Goal: Task Accomplishment & Management: Manage account settings

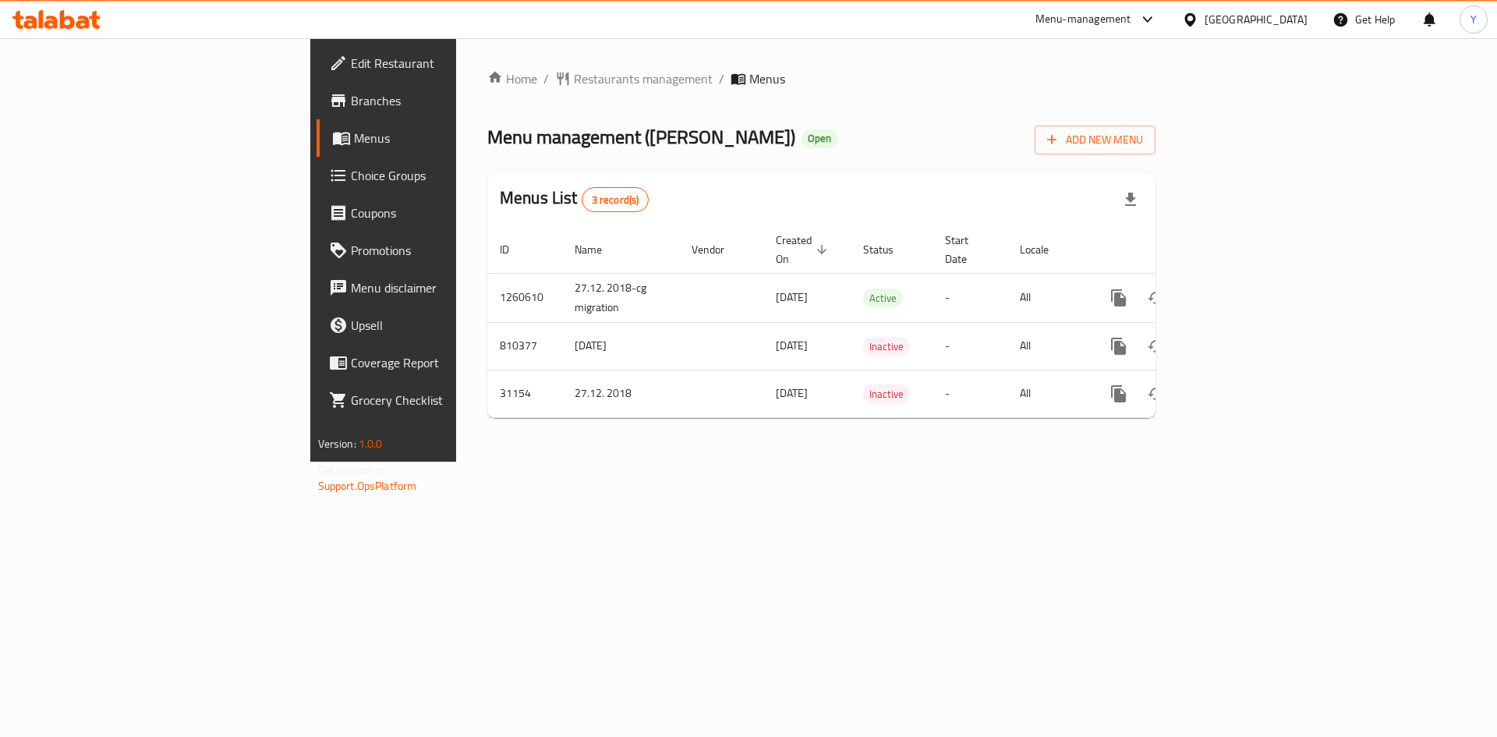
click at [351, 182] on span "Choice Groups" at bounding box center [449, 175] width 197 height 19
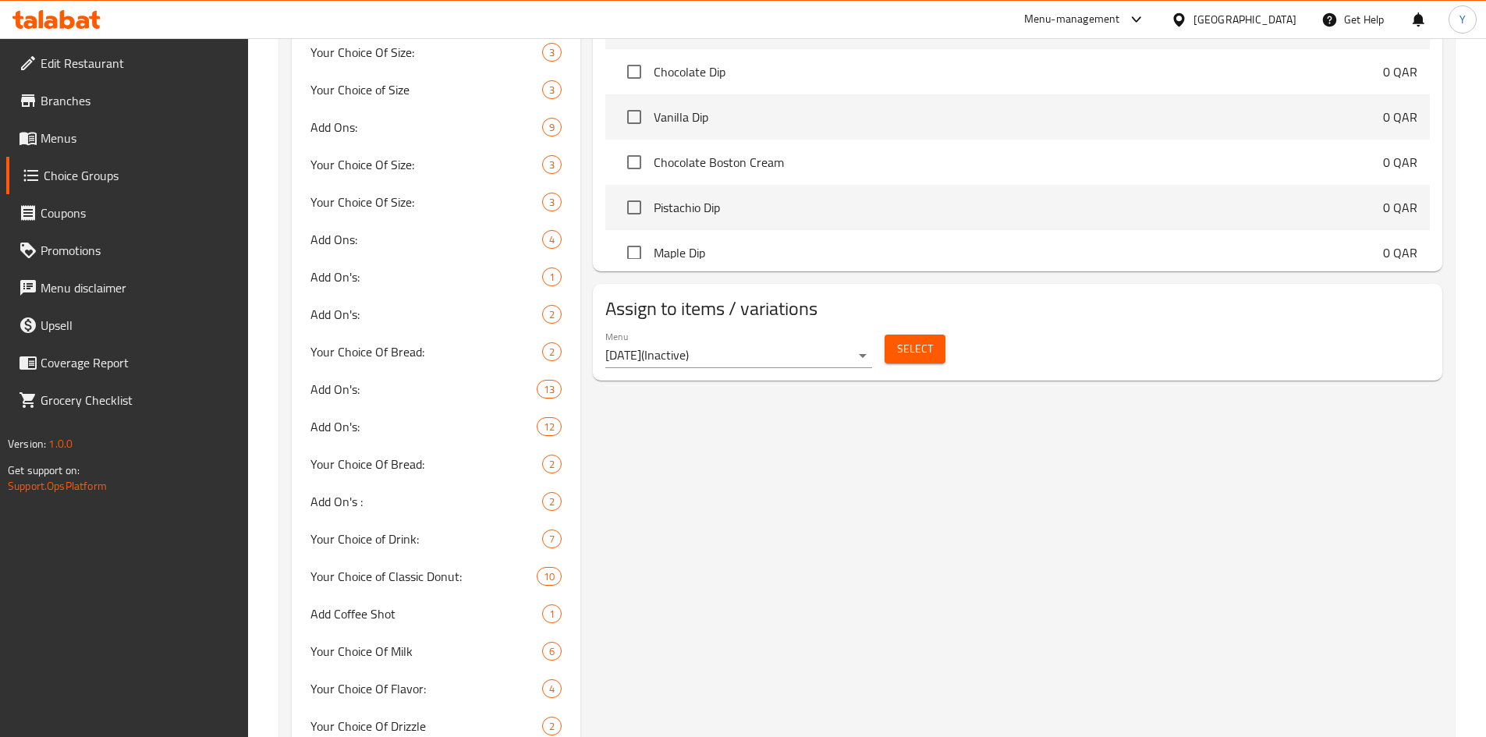
scroll to position [1170, 0]
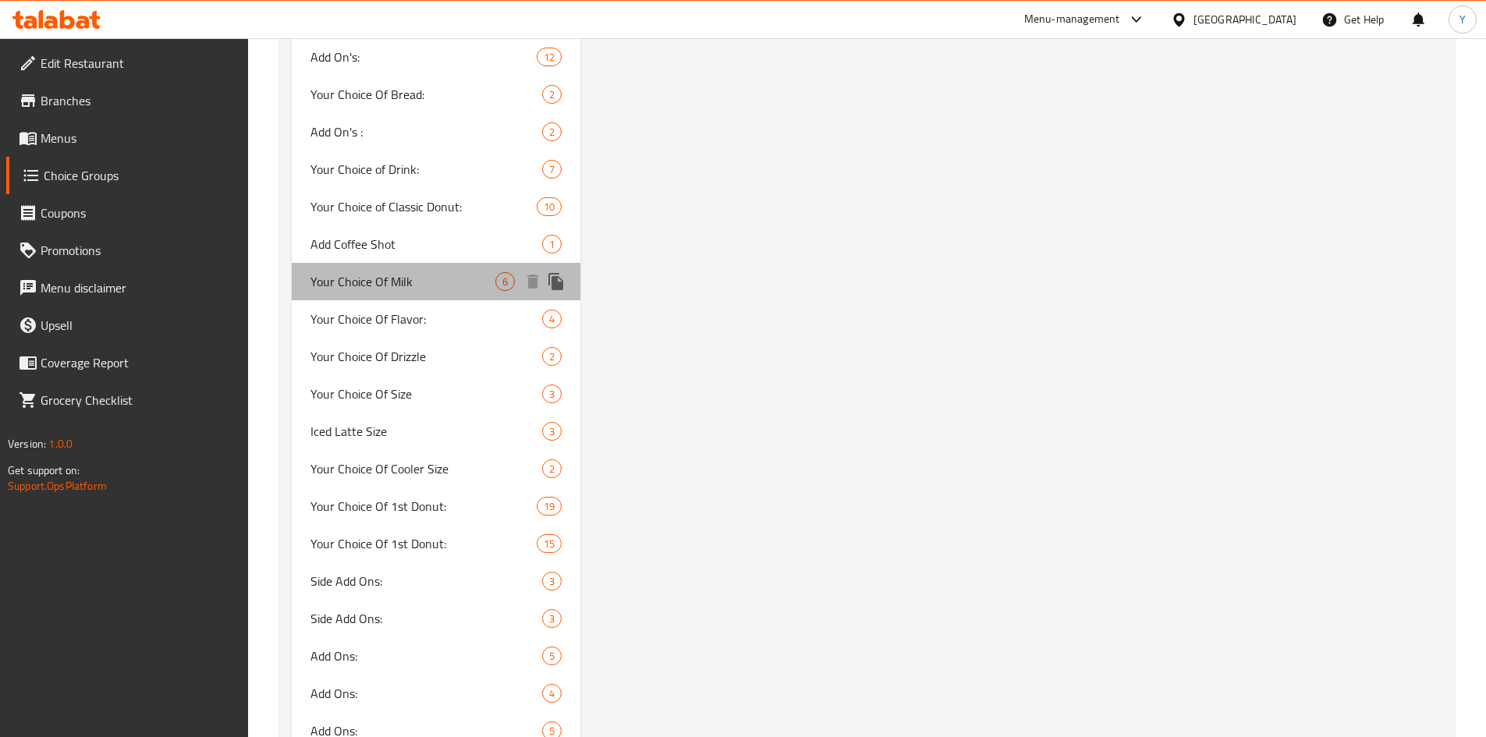
click at [431, 287] on span "Your Choice Of Milk" at bounding box center [403, 281] width 186 height 19
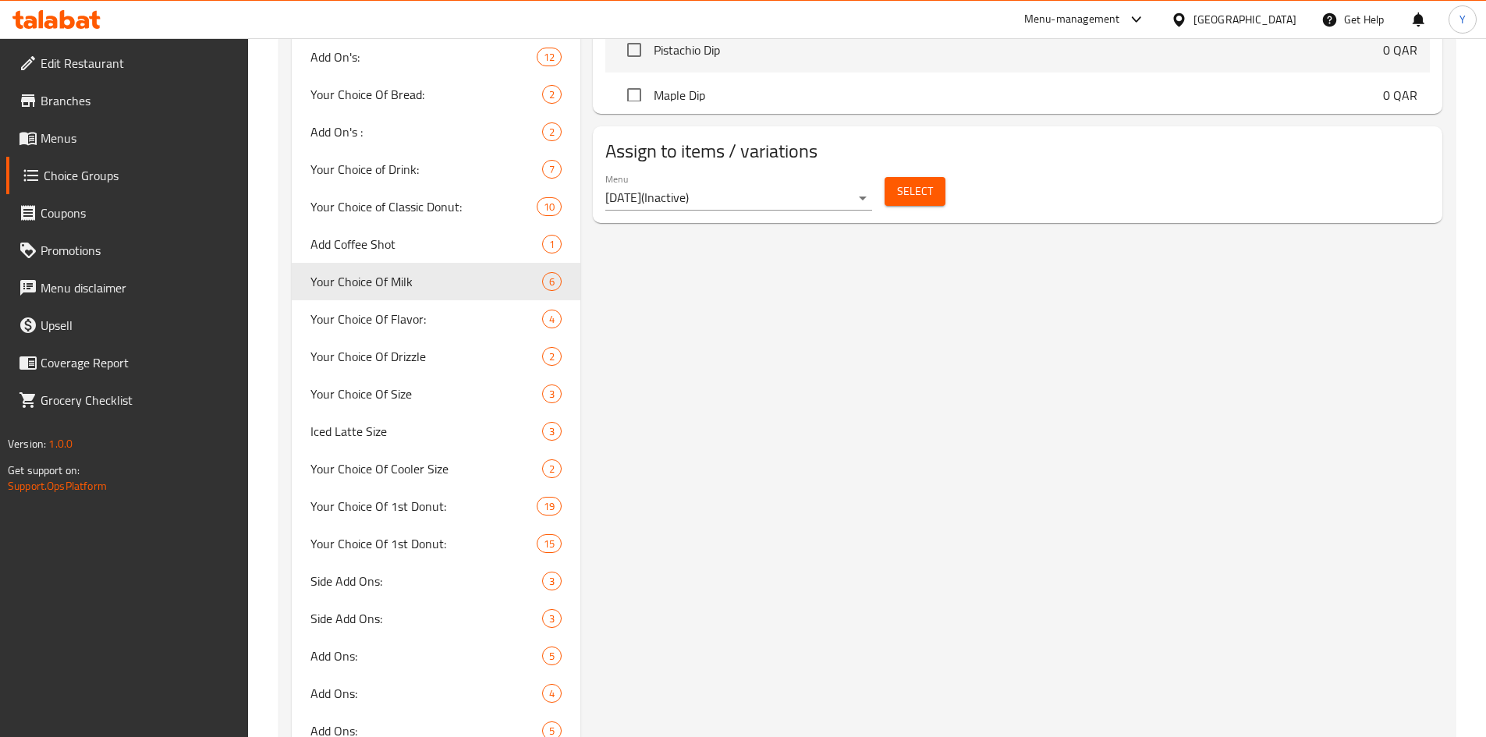
type input "Your Choice Of Milk"
type input "اختيارك من حليب"
type input "1"
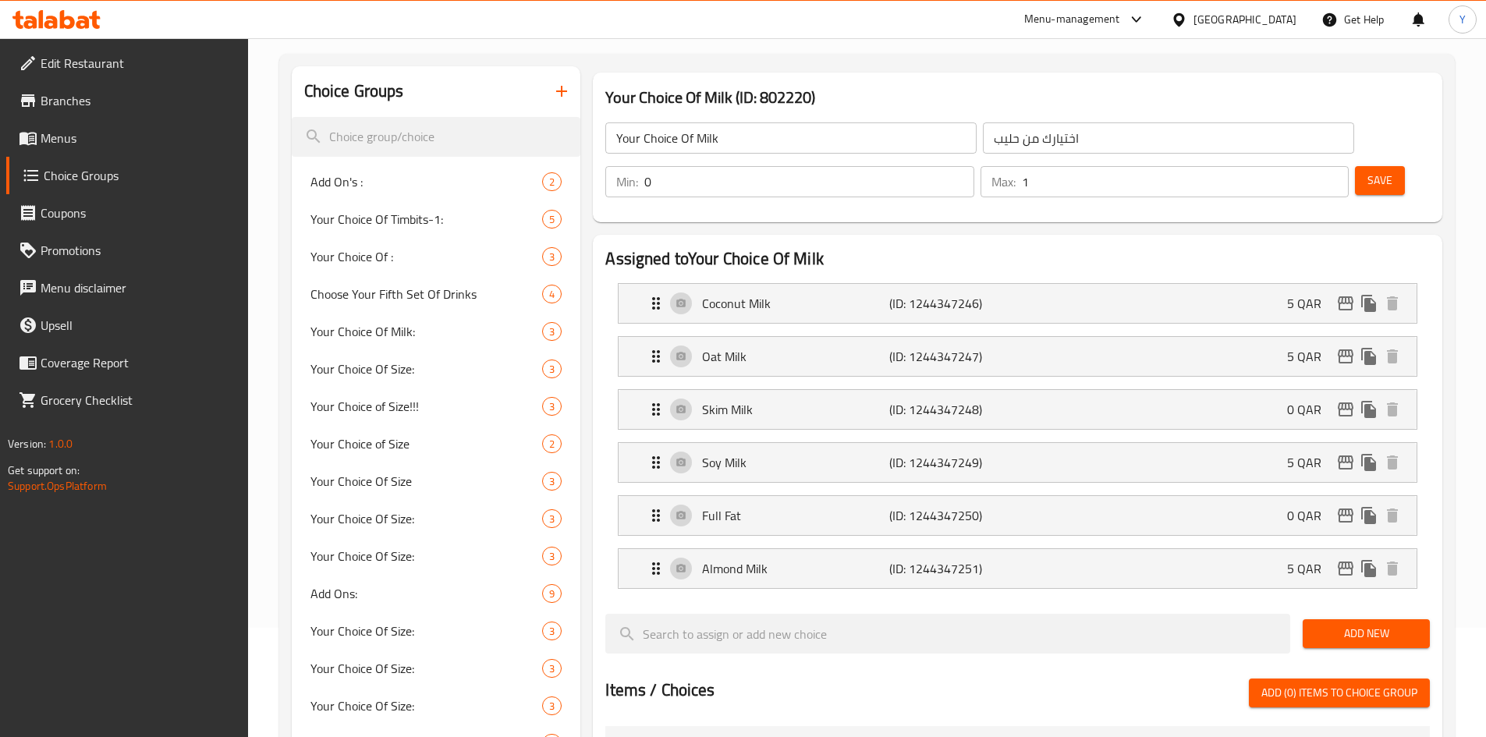
scroll to position [0, 0]
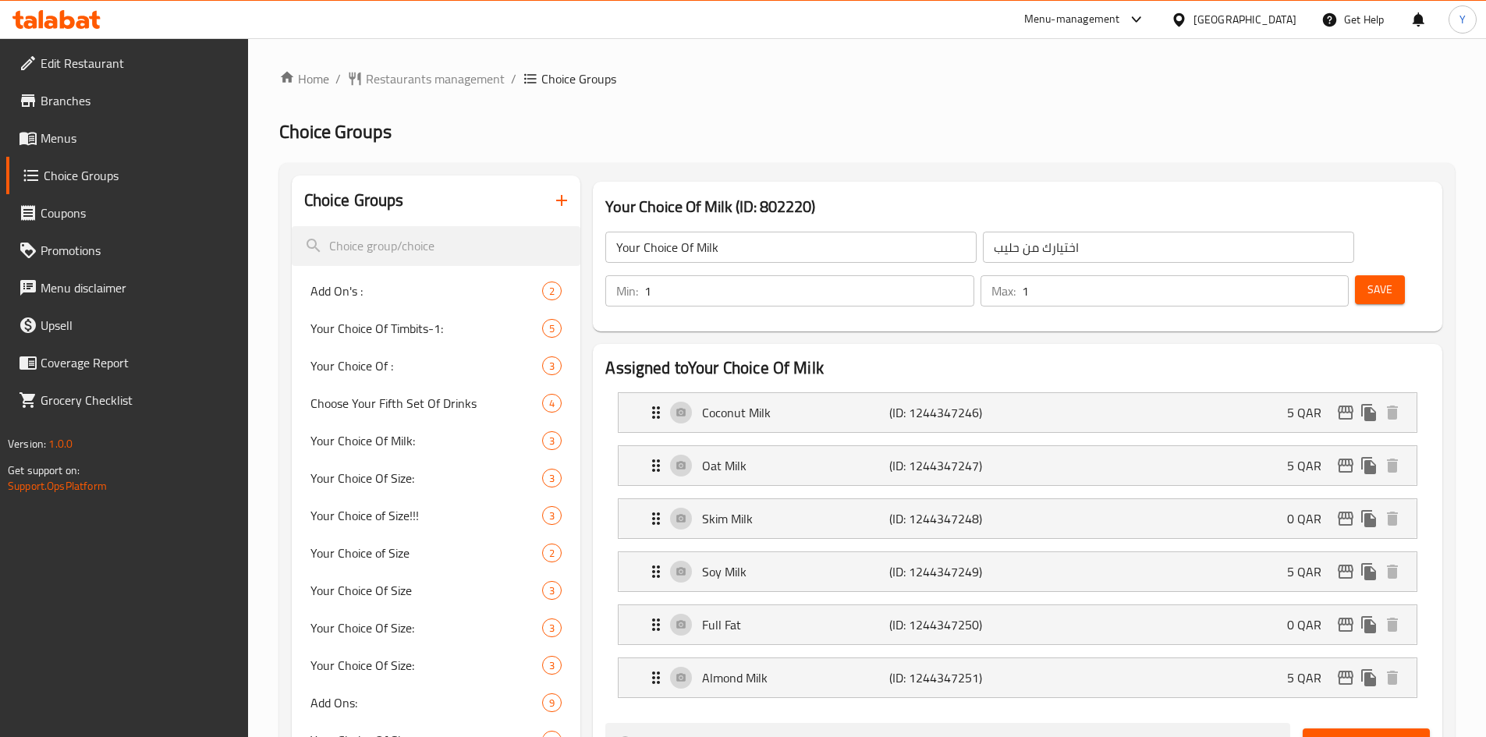
type input "1"
click at [973, 275] on input "1" at bounding box center [808, 290] width 329 height 31
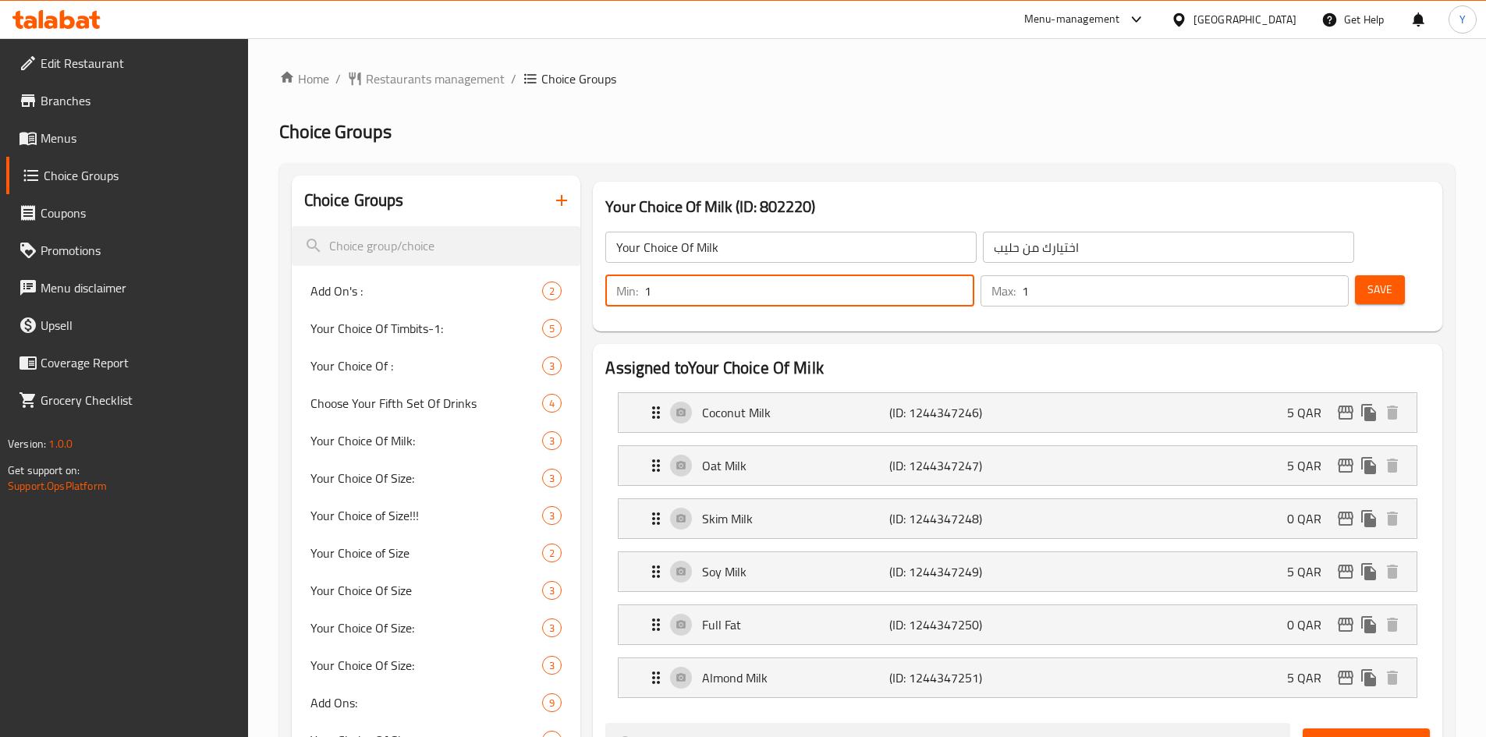
click at [1367, 280] on span "Save" at bounding box center [1379, 289] width 25 height 19
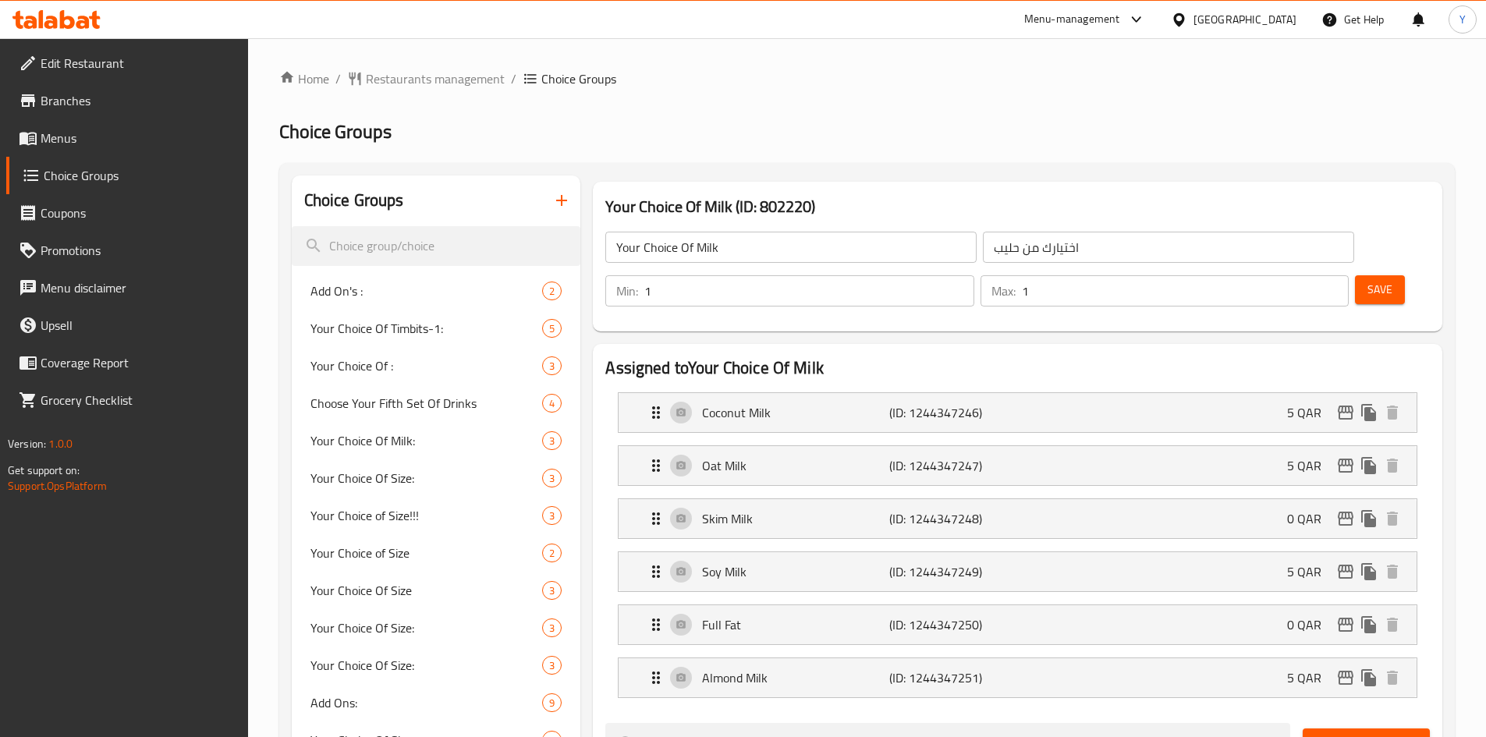
click at [1187, 22] on icon at bounding box center [1179, 20] width 16 height 16
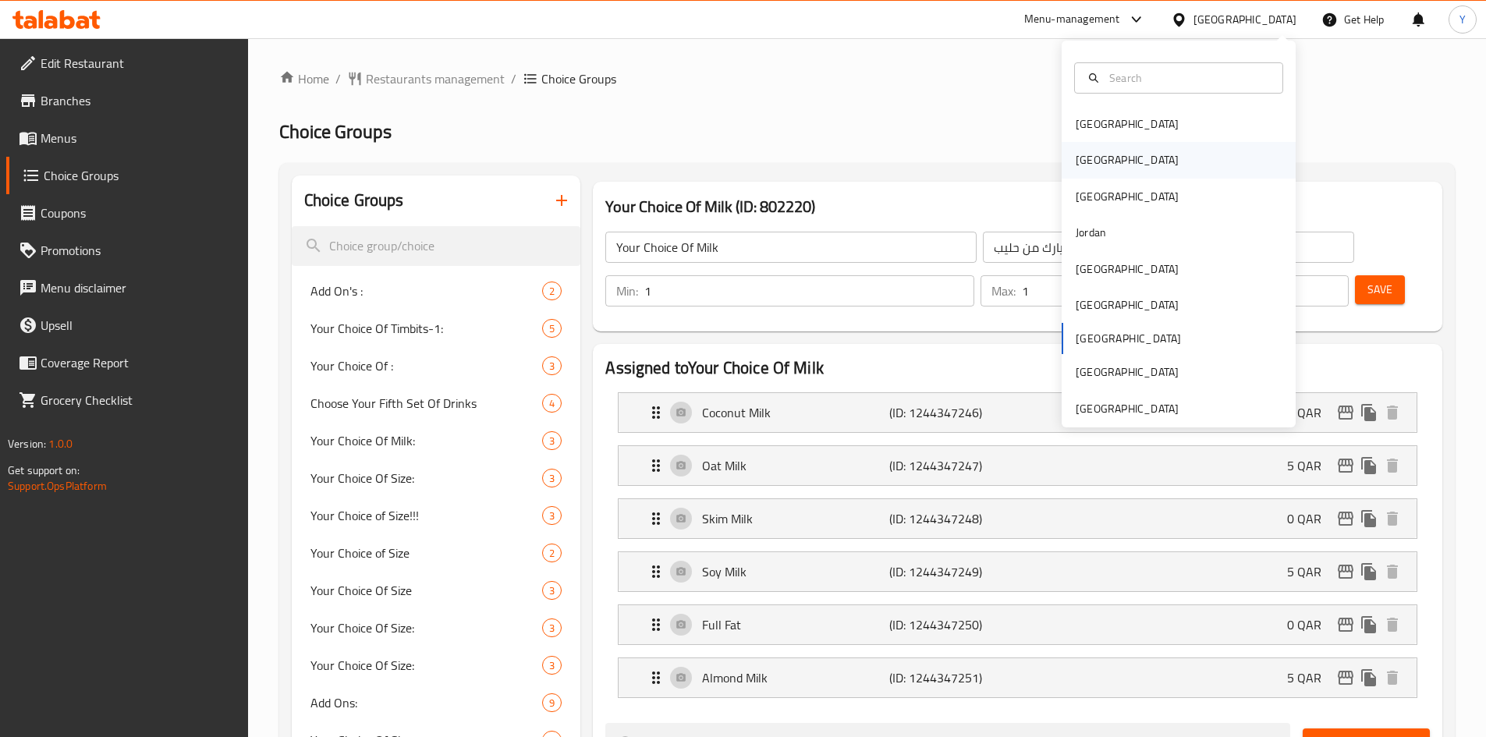
click at [1088, 158] on div "Egypt" at bounding box center [1127, 159] width 103 height 17
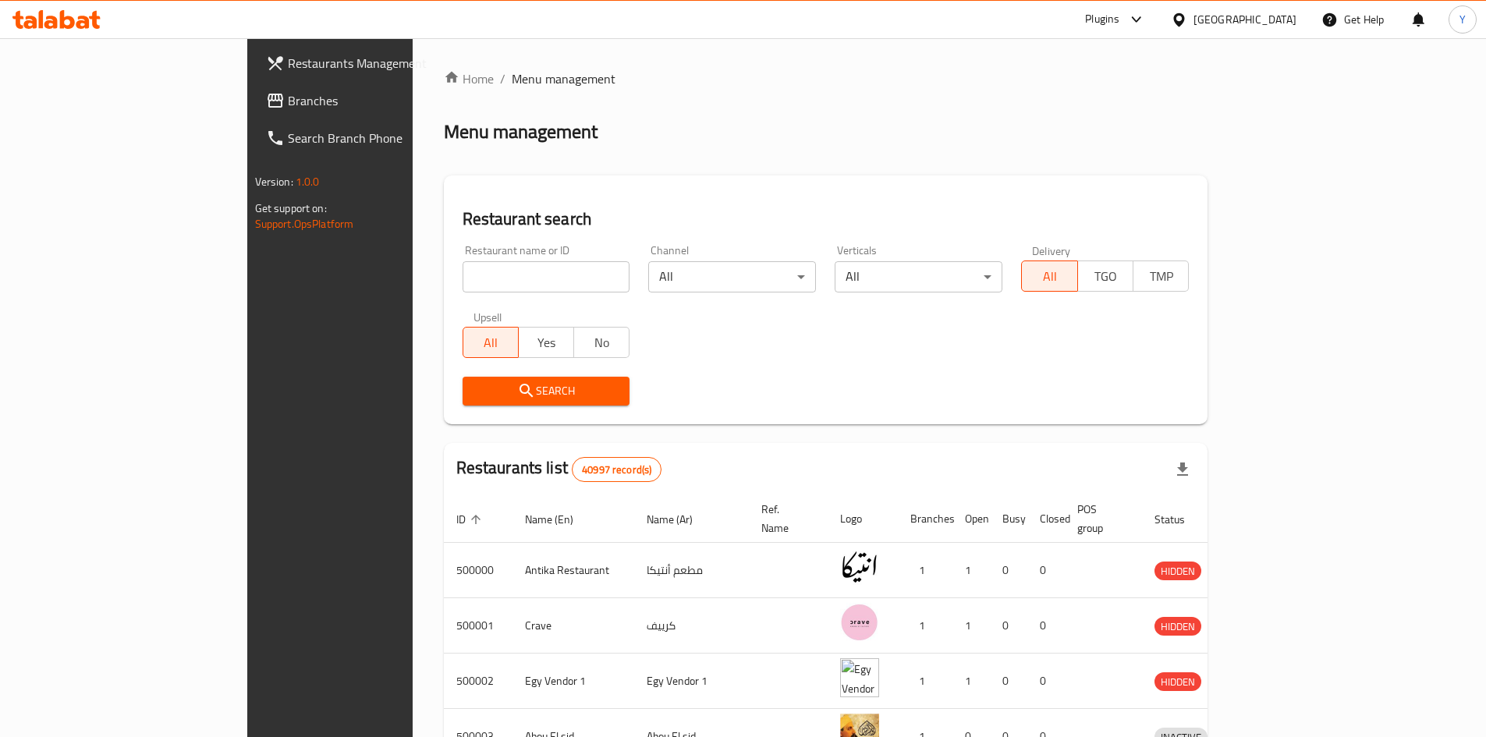
click at [288, 97] on span "Branches" at bounding box center [385, 100] width 195 height 19
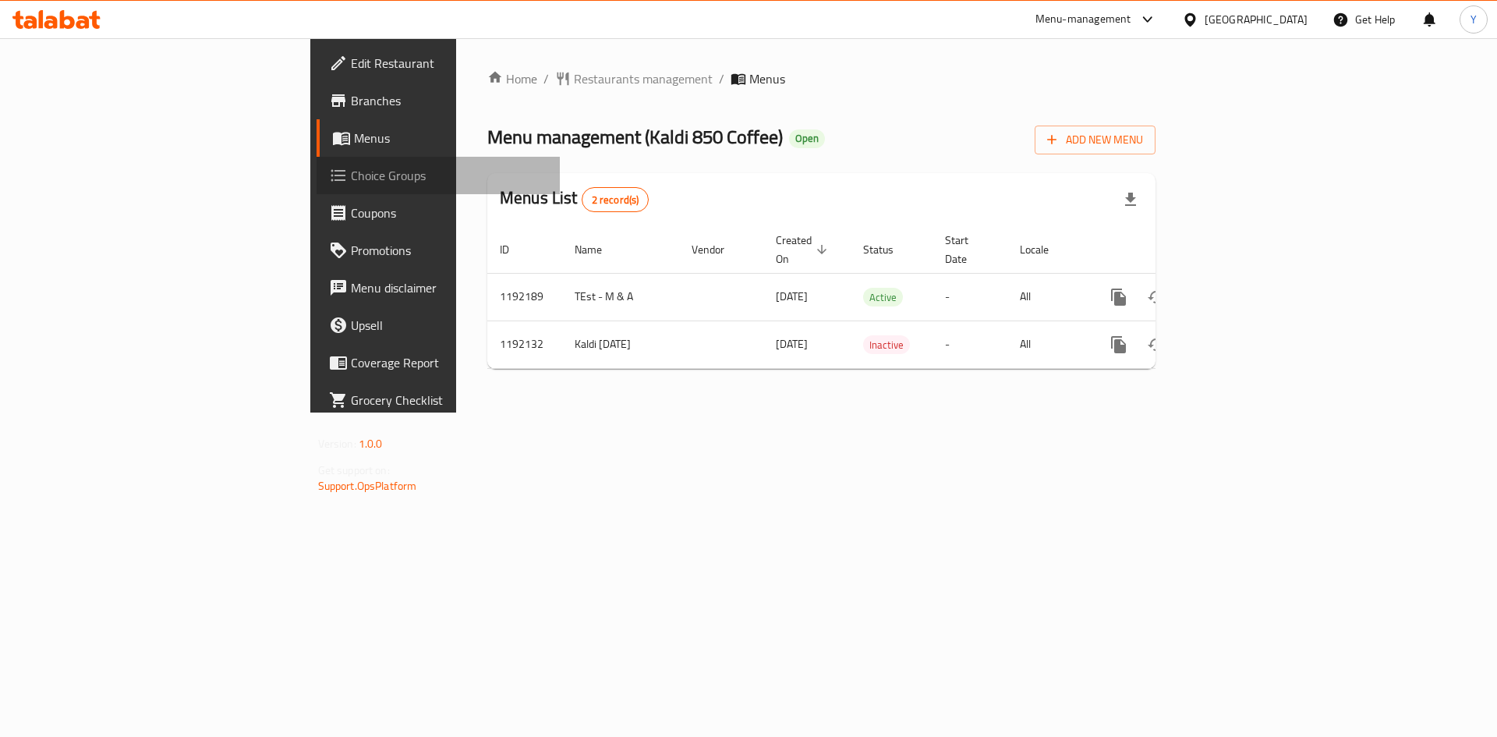
click at [351, 182] on span "Choice Groups" at bounding box center [449, 175] width 197 height 19
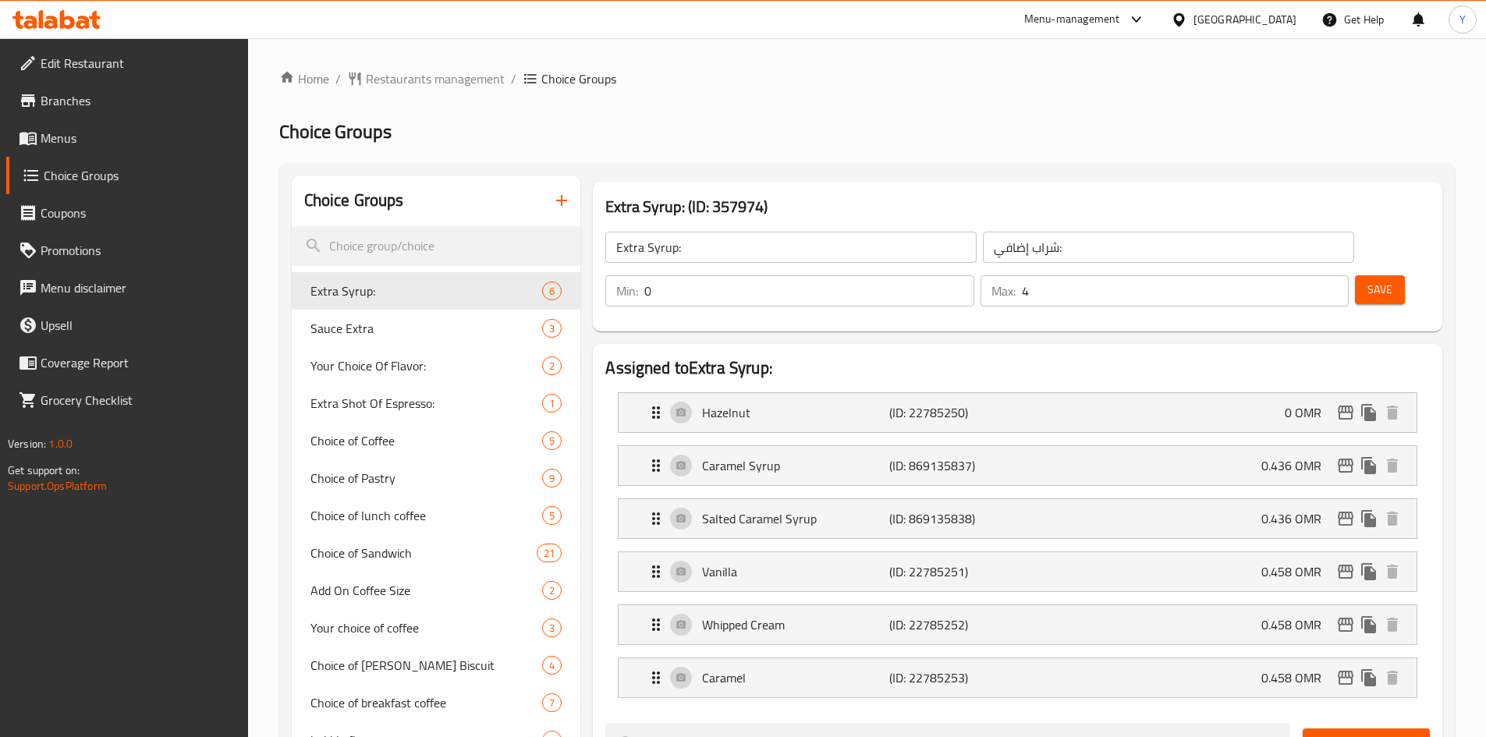
scroll to position [468, 0]
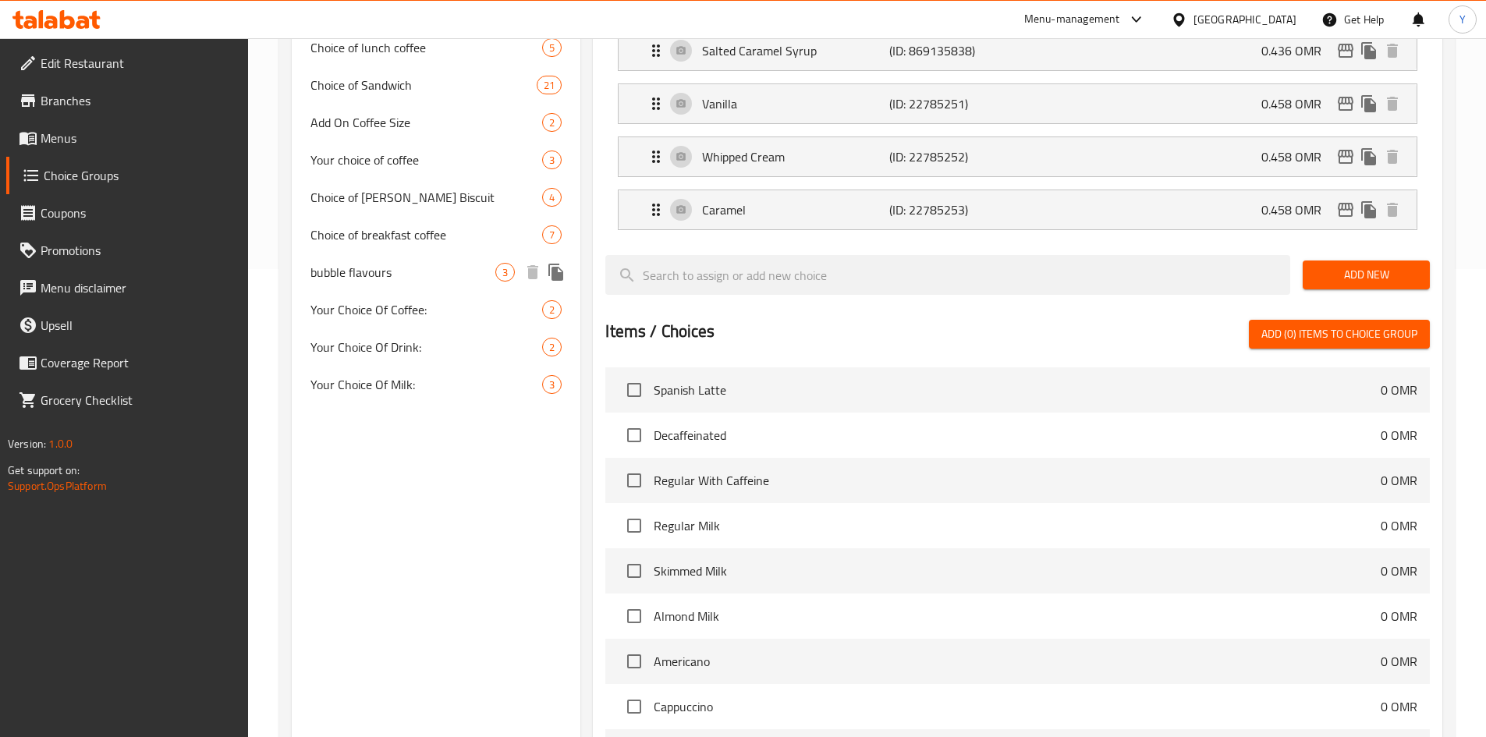
click at [395, 275] on span "bubble flavours" at bounding box center [403, 272] width 186 height 19
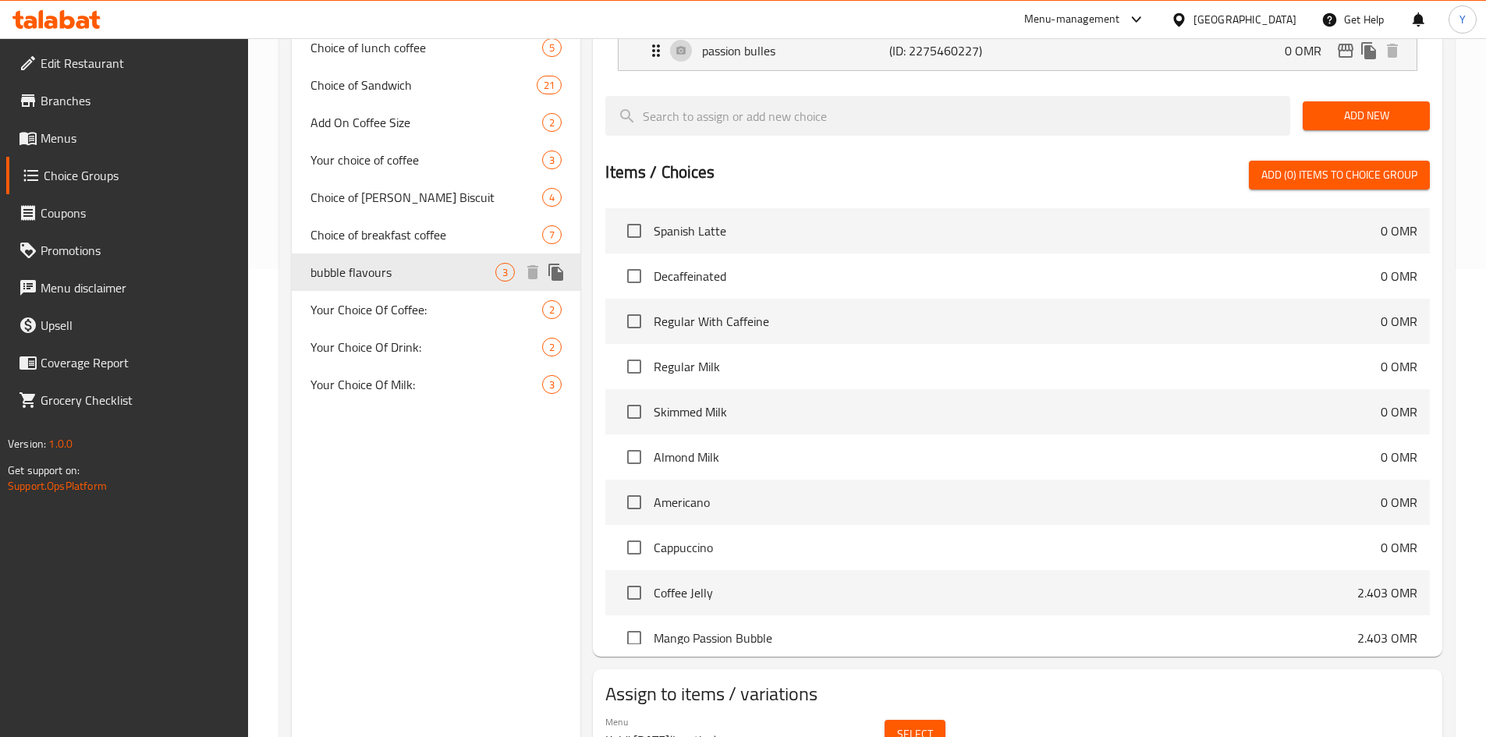
type input "bubble flavours"
type input "بابُلز الفقاعات"
type input "1"
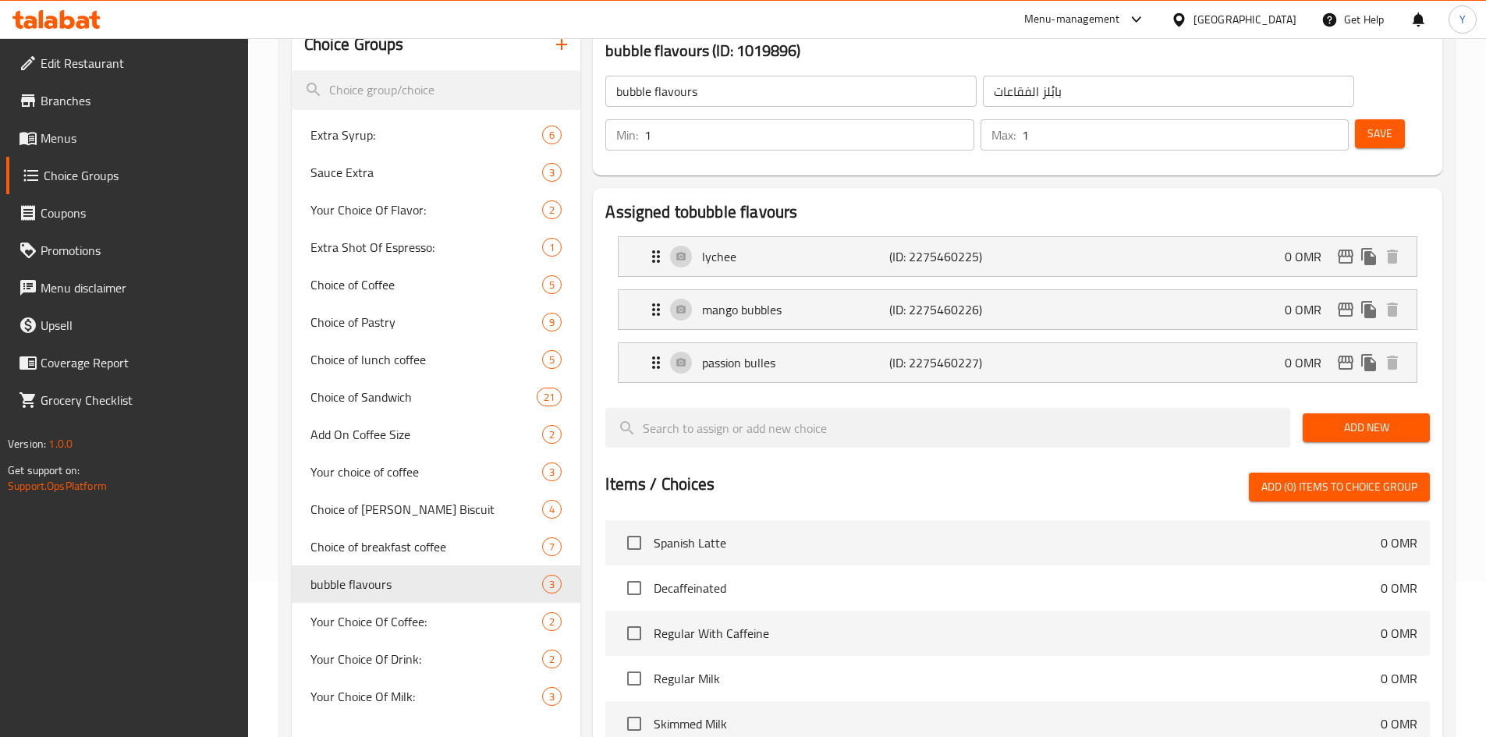
scroll to position [0, 0]
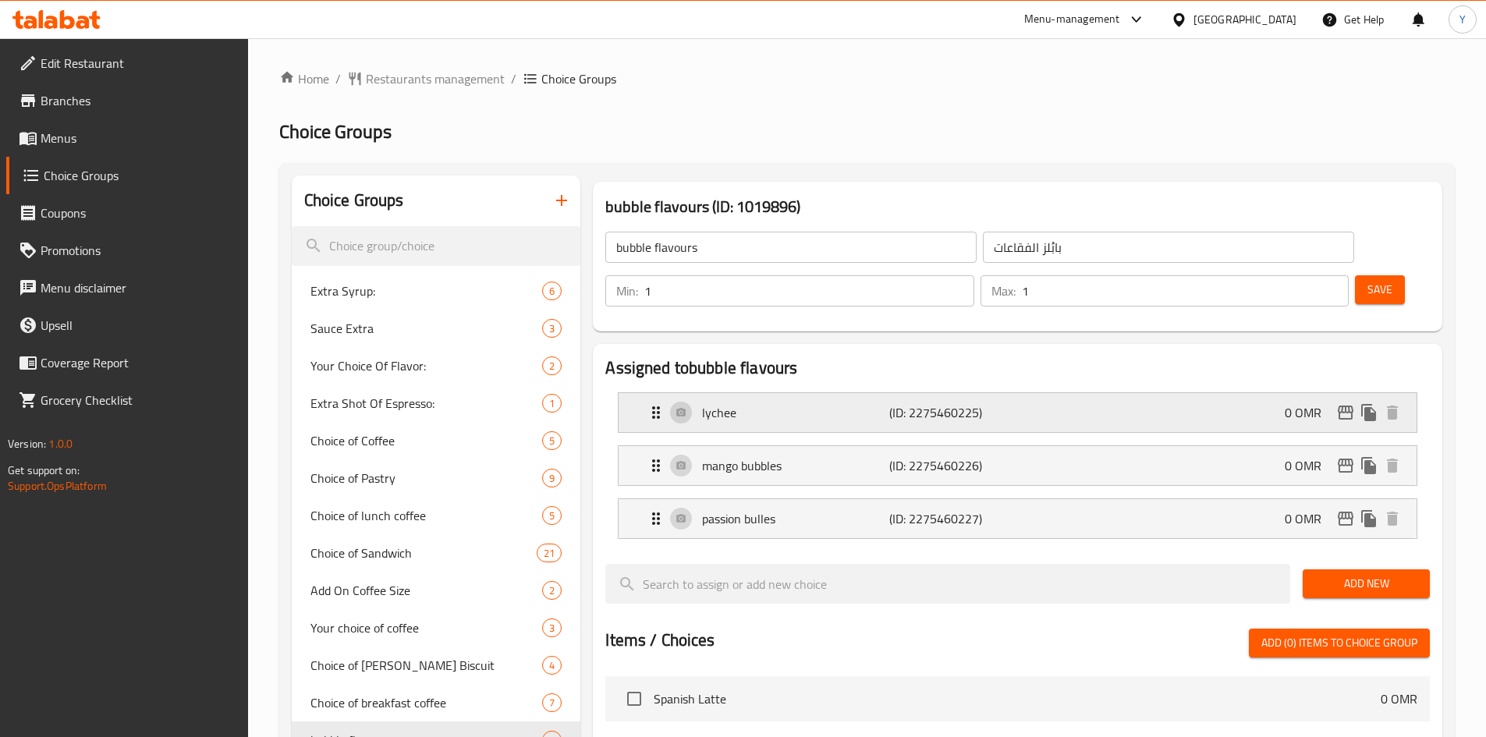
click at [803, 393] on div "lychee (ID: 2275460225) 0 OMR" at bounding box center [1022, 412] width 751 height 39
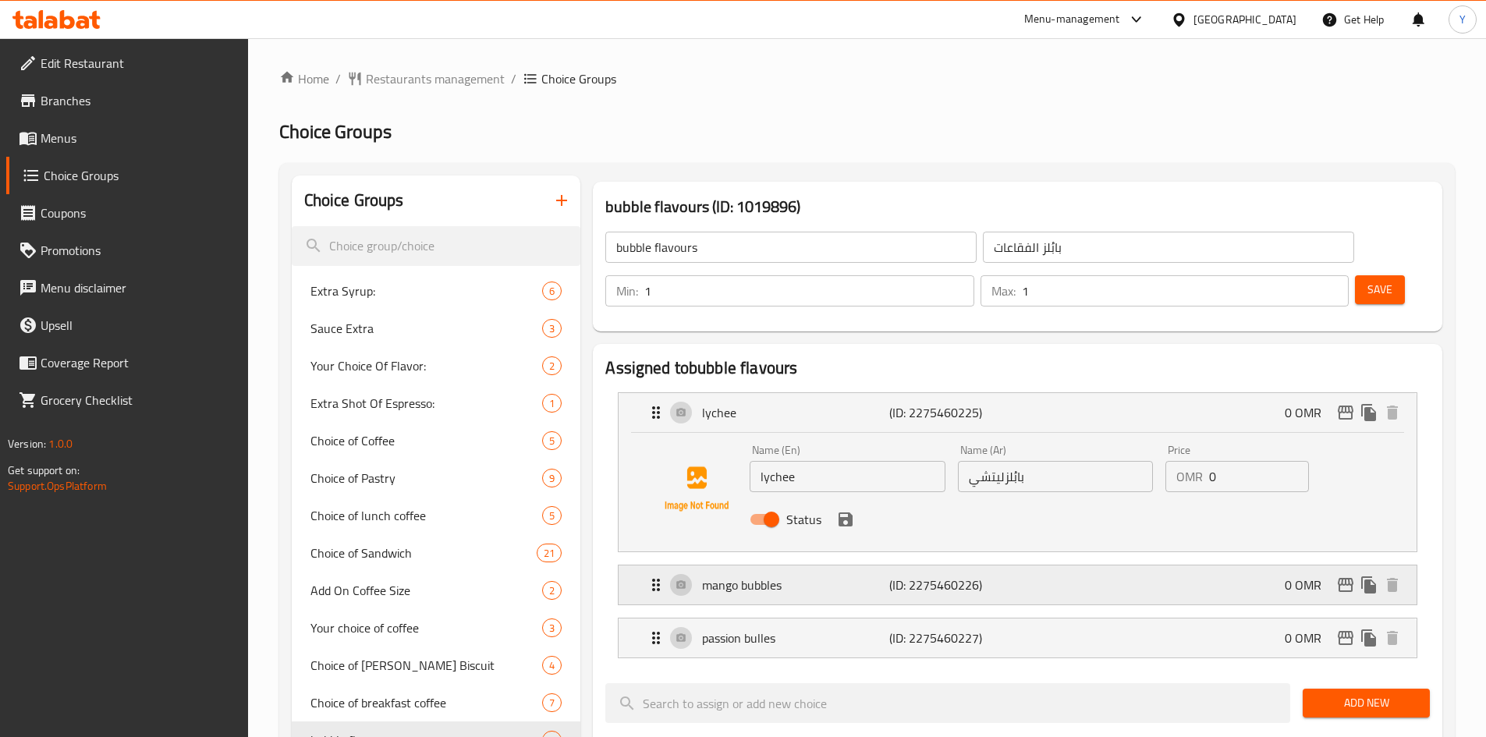
click at [835, 576] on p "mango bubbles" at bounding box center [795, 585] width 186 height 19
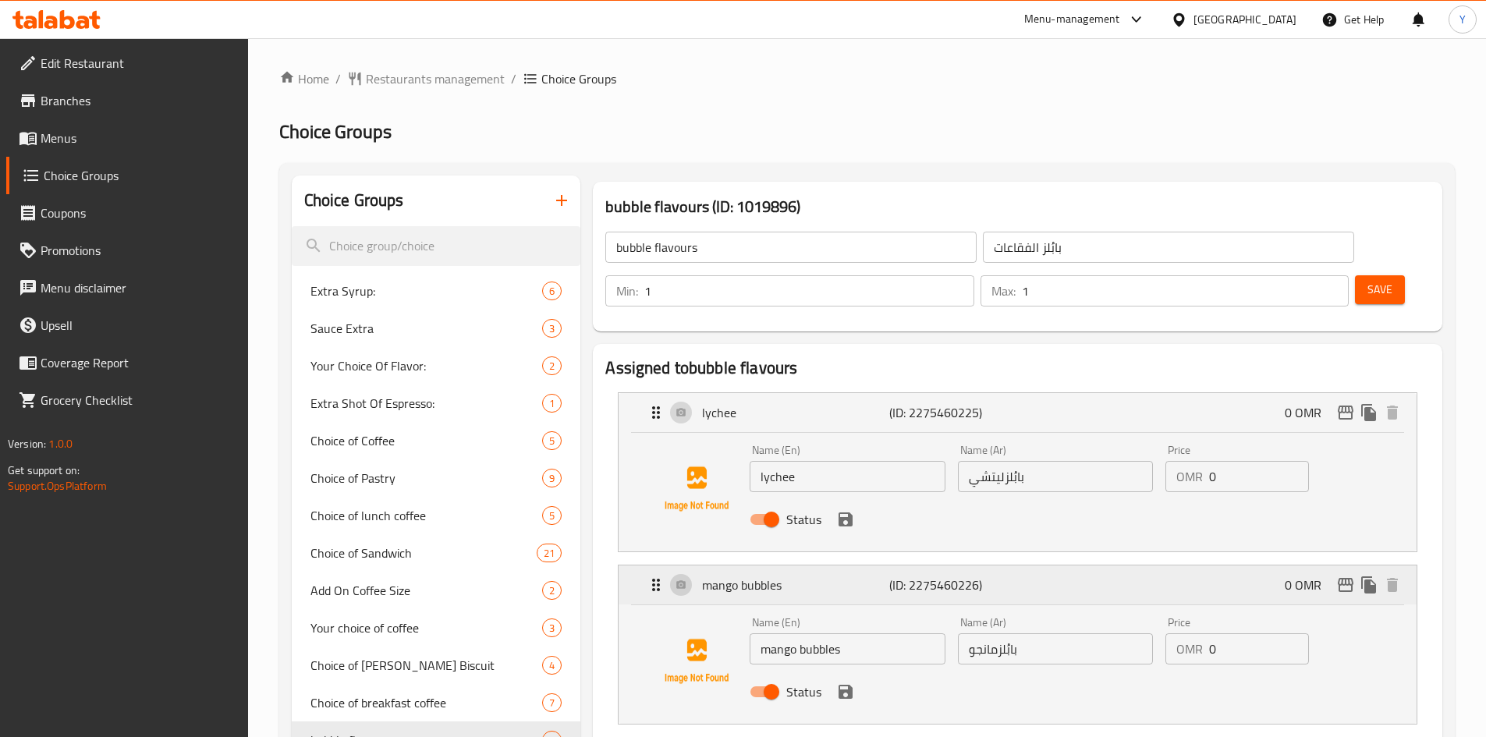
scroll to position [156, 0]
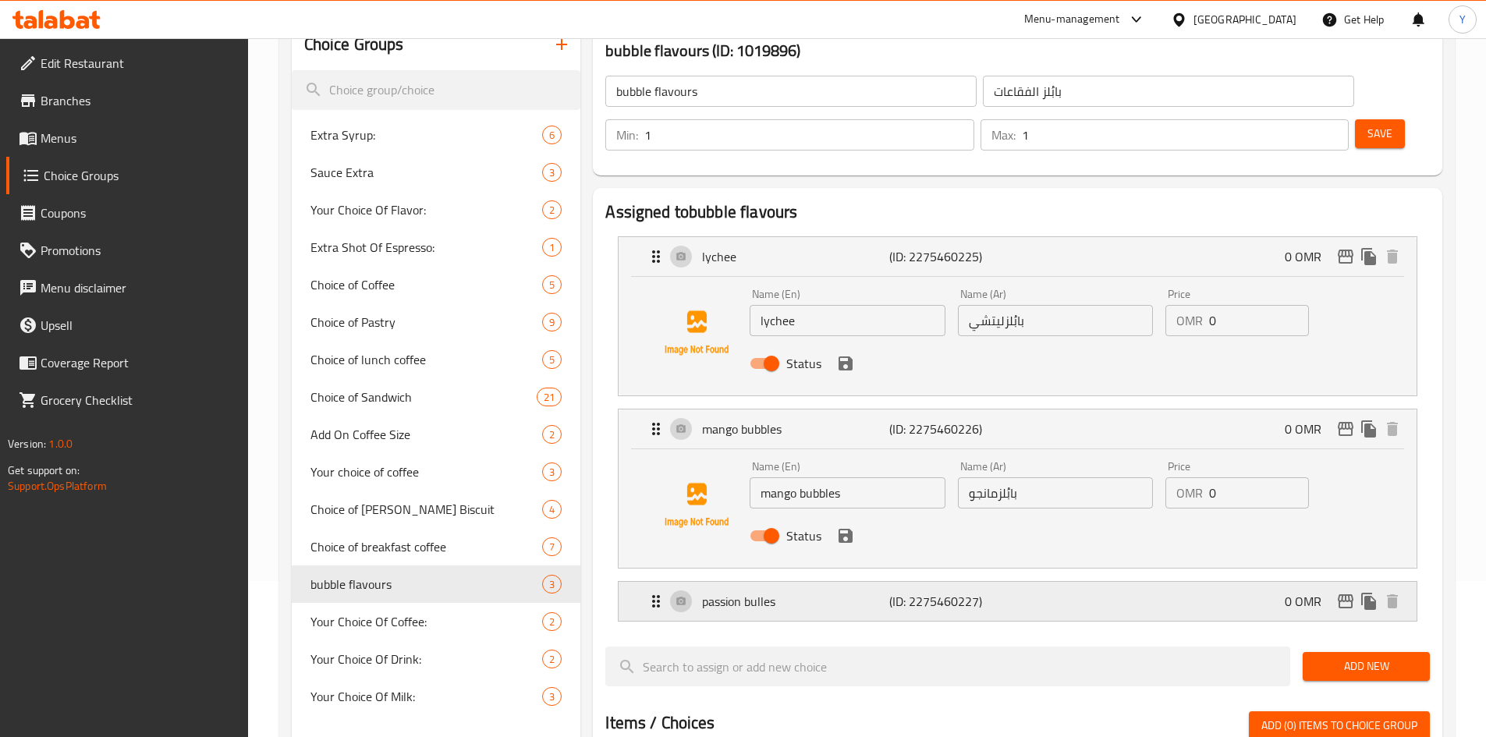
click at [868, 592] on p "passion bulles" at bounding box center [795, 601] width 186 height 19
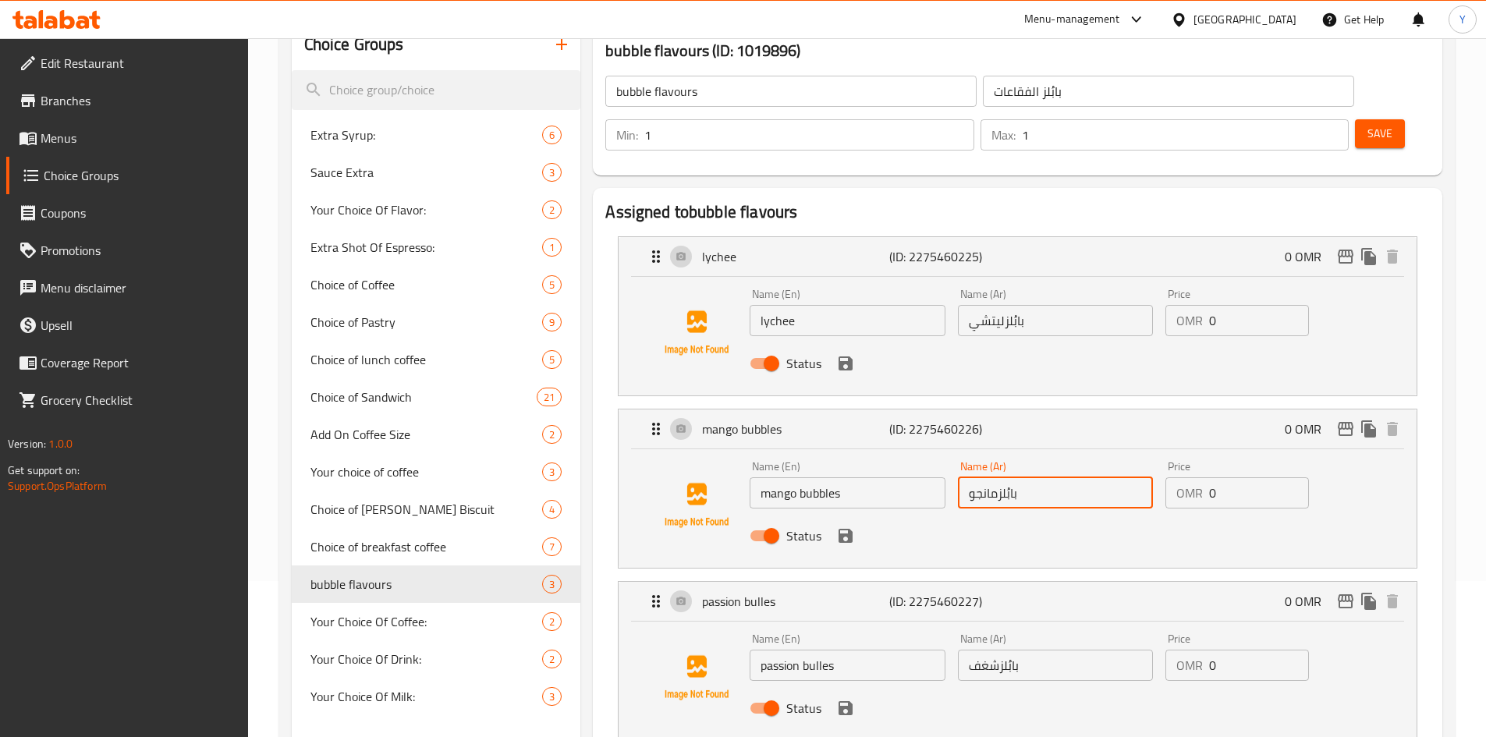
click at [997, 477] on input "بابُلزمانجو" at bounding box center [1055, 492] width 195 height 31
type input "بابُلز مانجو"
click at [1001, 650] on input "بابُلزشغف" at bounding box center [1055, 665] width 195 height 31
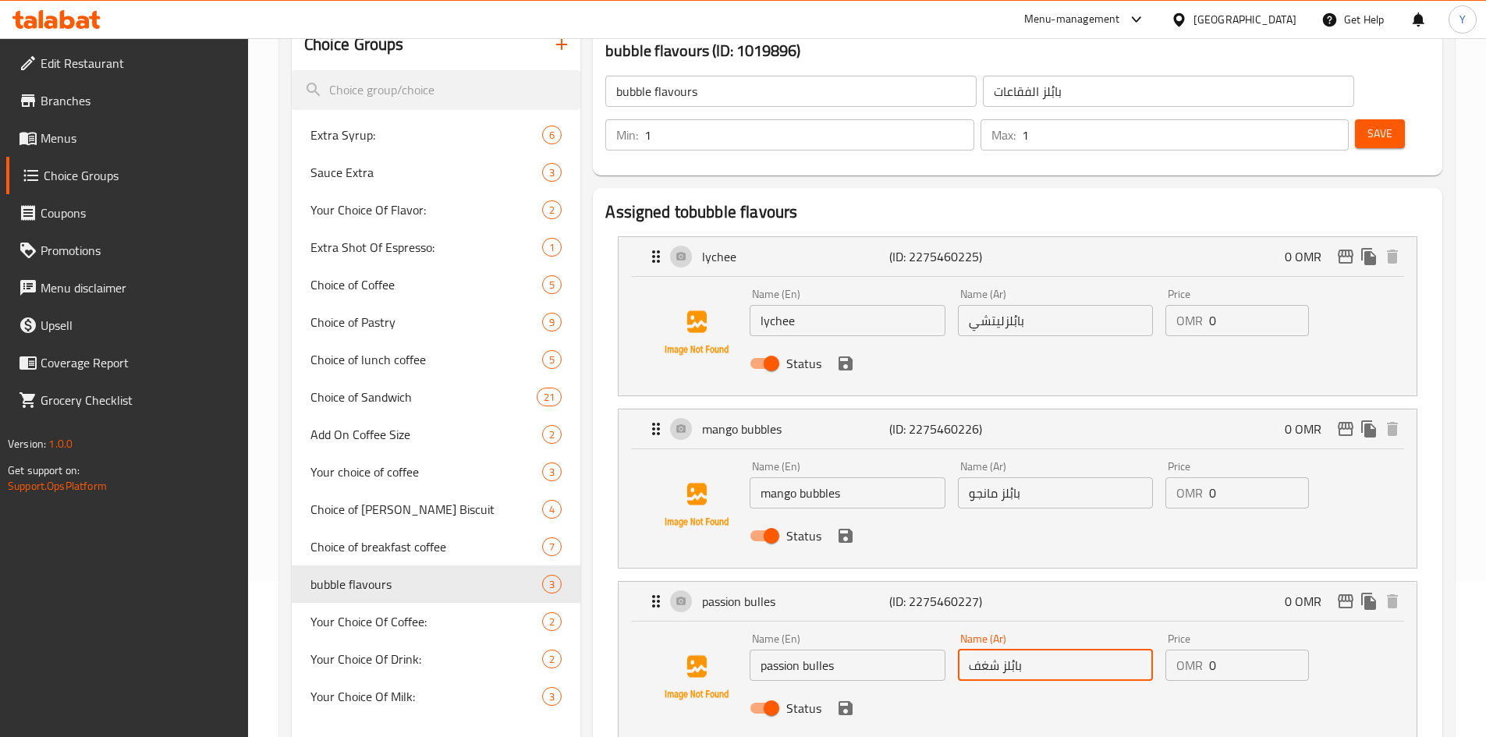
click at [983, 650] on input "بابُلز شغف" at bounding box center [1055, 665] width 195 height 31
click at [844, 699] on icon "save" at bounding box center [845, 708] width 19 height 19
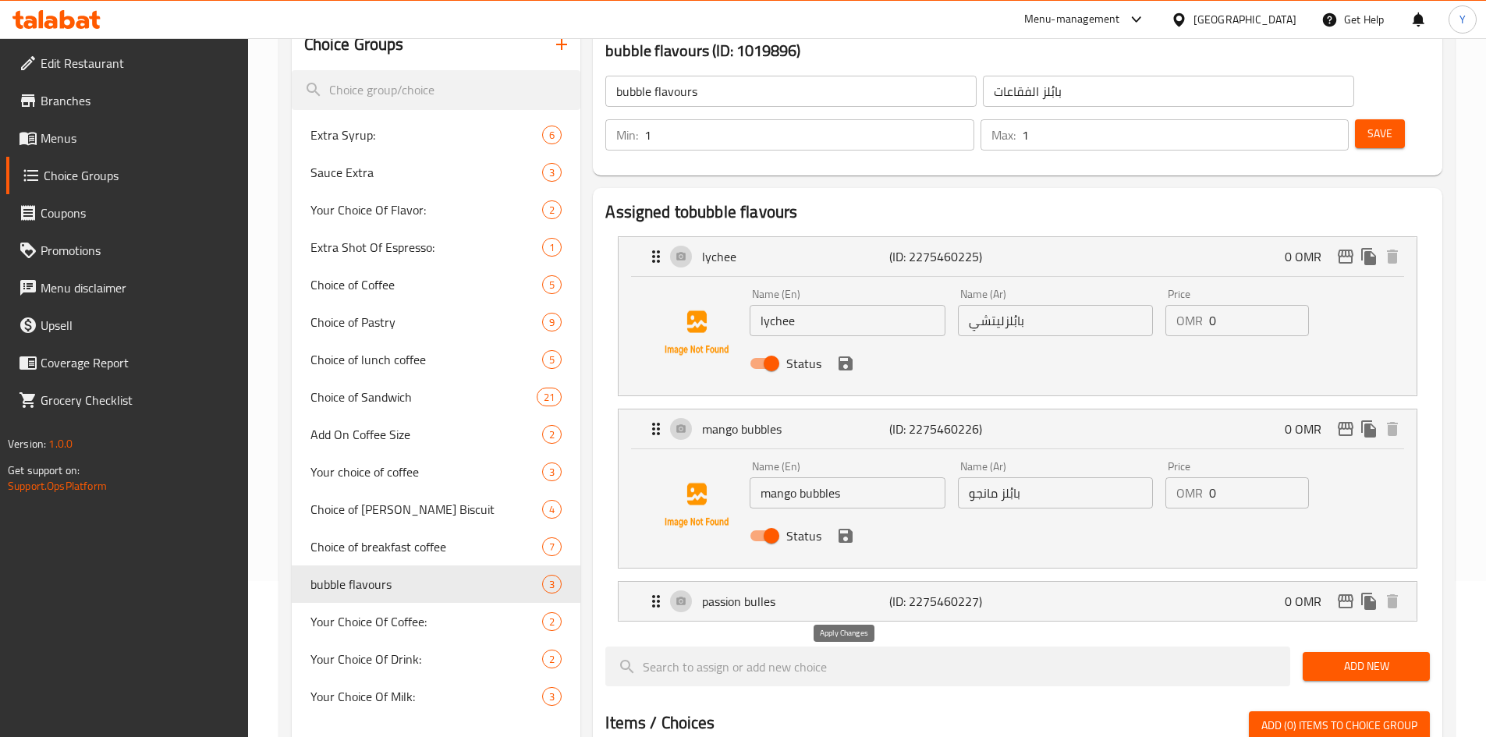
type input "بابُلز باشن"
click at [833, 582] on div "passion bulles (ID: 2275460227) 0 OMR" at bounding box center [1022, 601] width 751 height 39
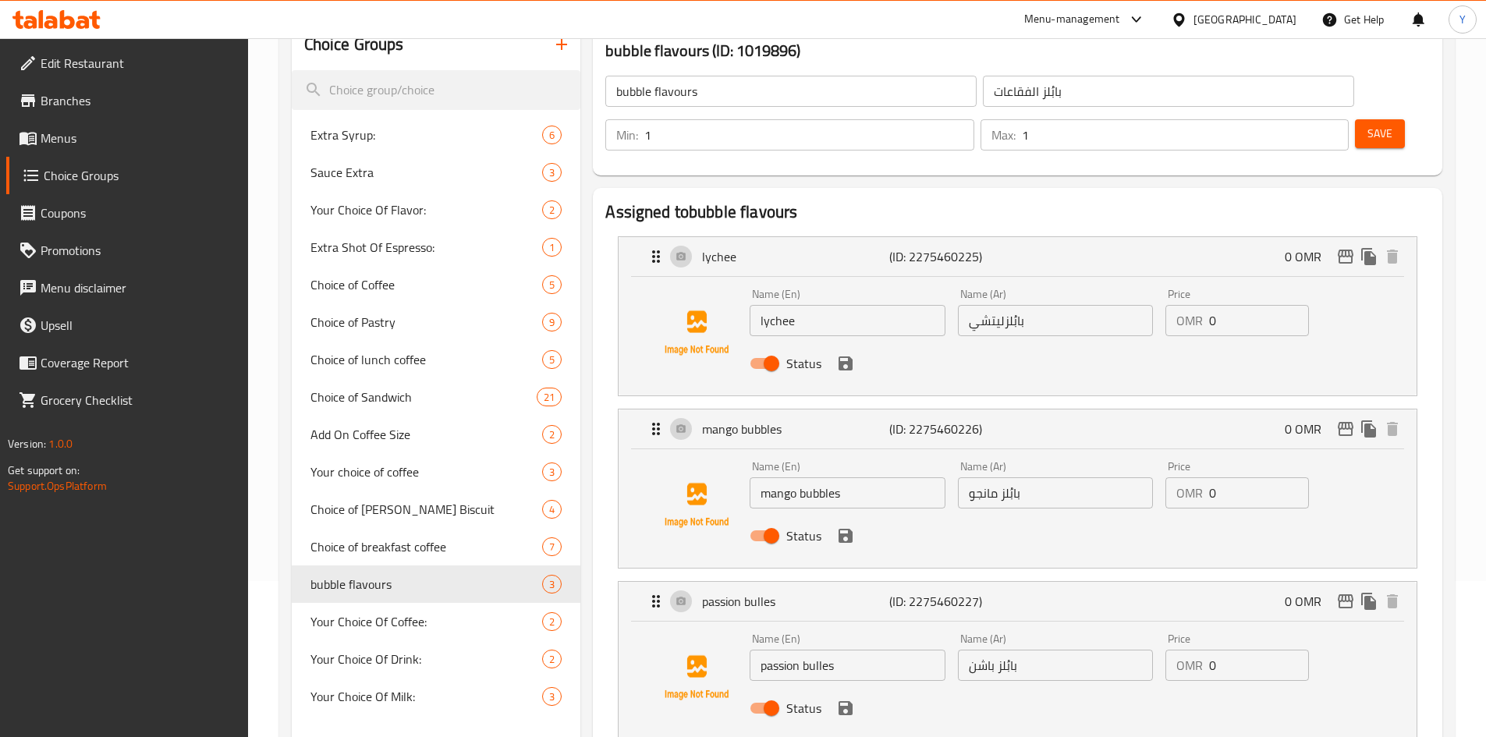
click at [835, 650] on input "passion bulles" at bounding box center [847, 665] width 195 height 31
type input "Passion Bulles"
click at [826, 477] on input "mango bubbles" at bounding box center [847, 492] width 195 height 31
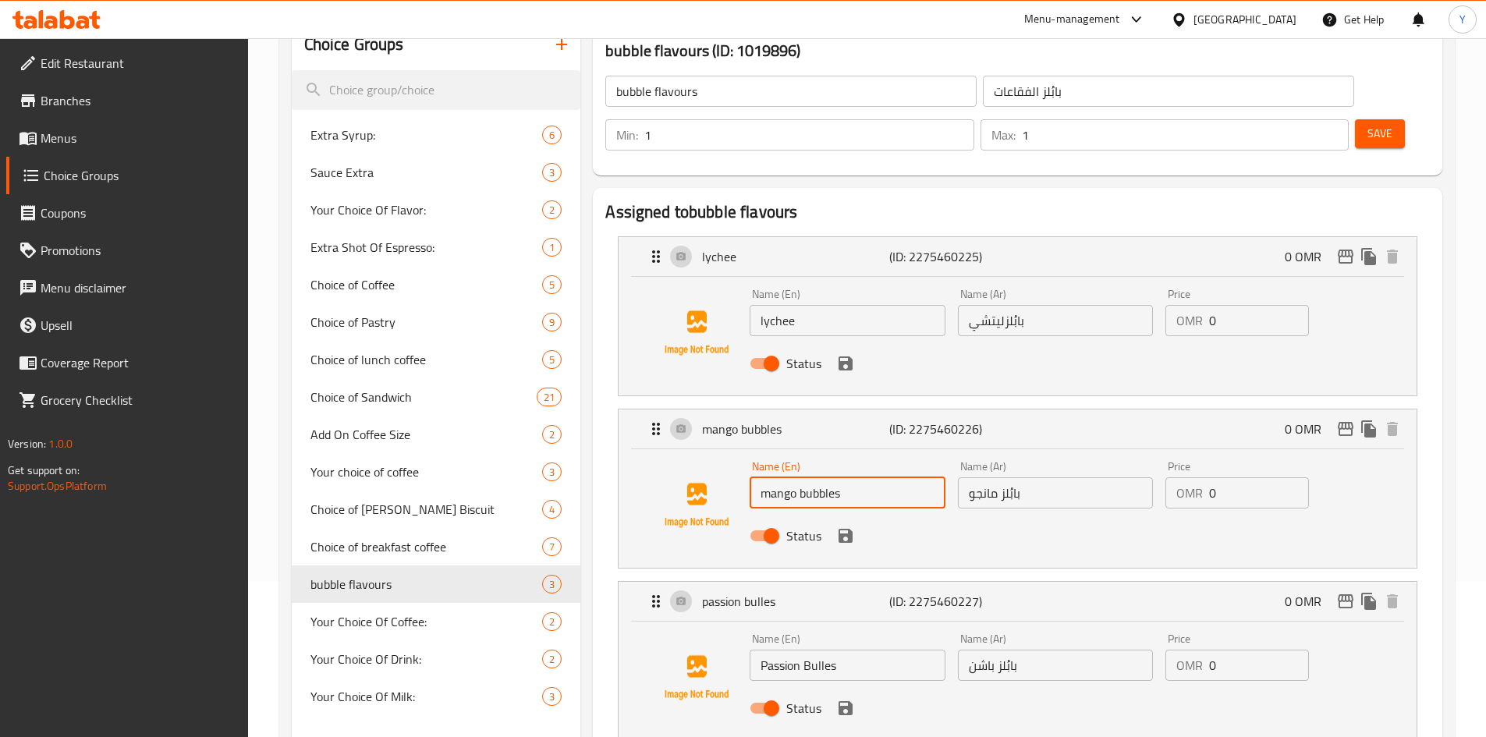
click at [826, 477] on input "mango bubbles" at bounding box center [847, 492] width 195 height 31
type input "Mango Bubbles"
click at [852, 526] on icon "save" at bounding box center [845, 535] width 19 height 19
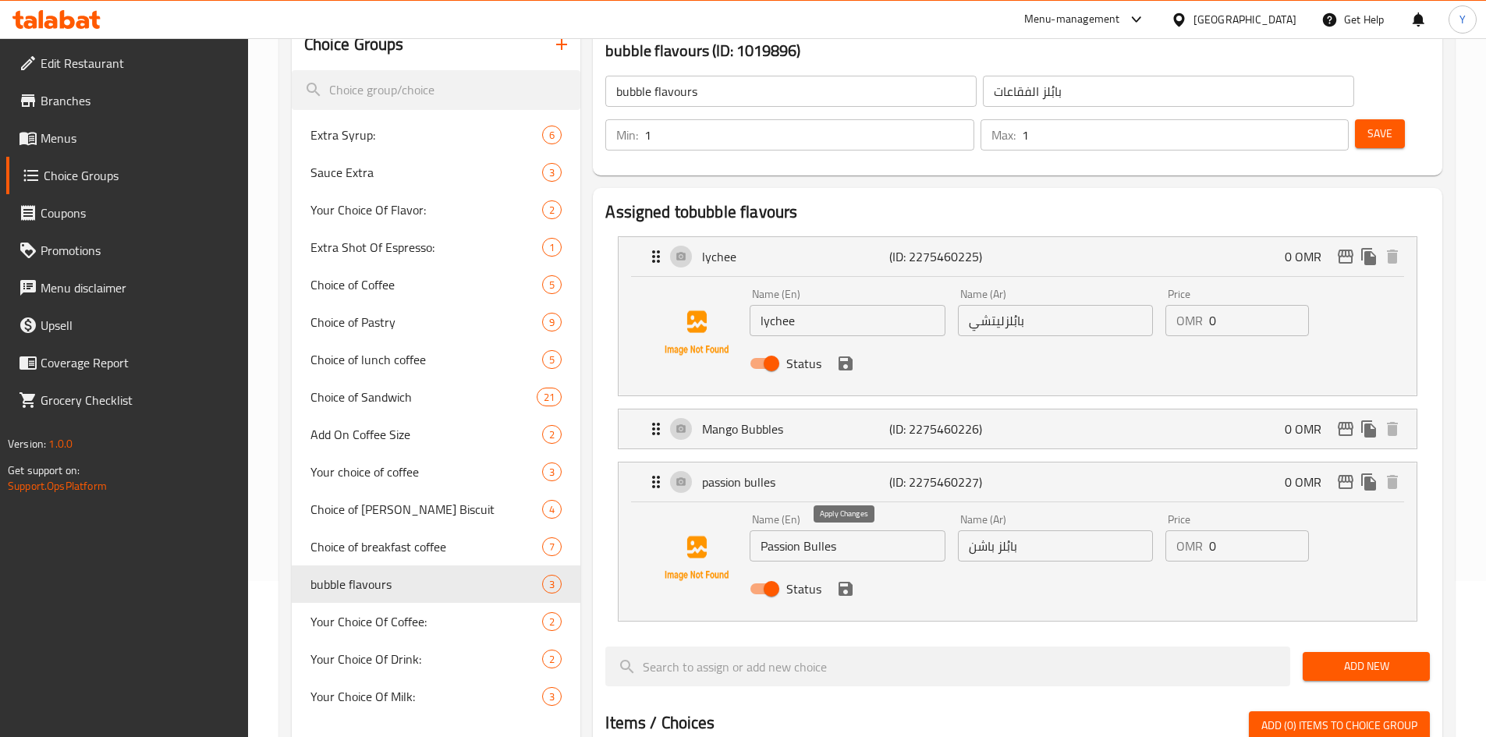
click at [853, 579] on icon "save" at bounding box center [845, 588] width 19 height 19
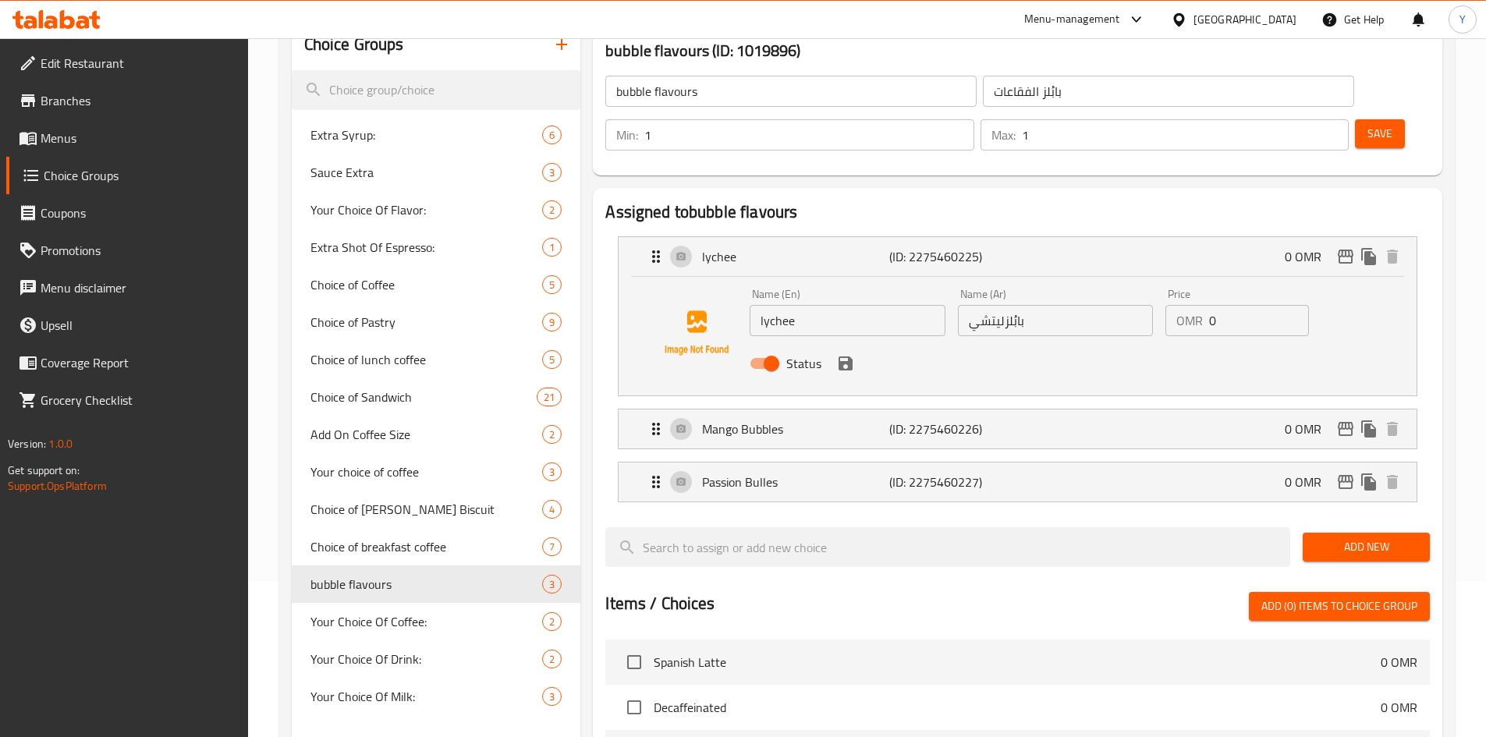
click at [1005, 305] on input "بابُلزليتشي" at bounding box center [1055, 320] width 195 height 31
click at [849, 356] on icon "save" at bounding box center [845, 363] width 14 height 14
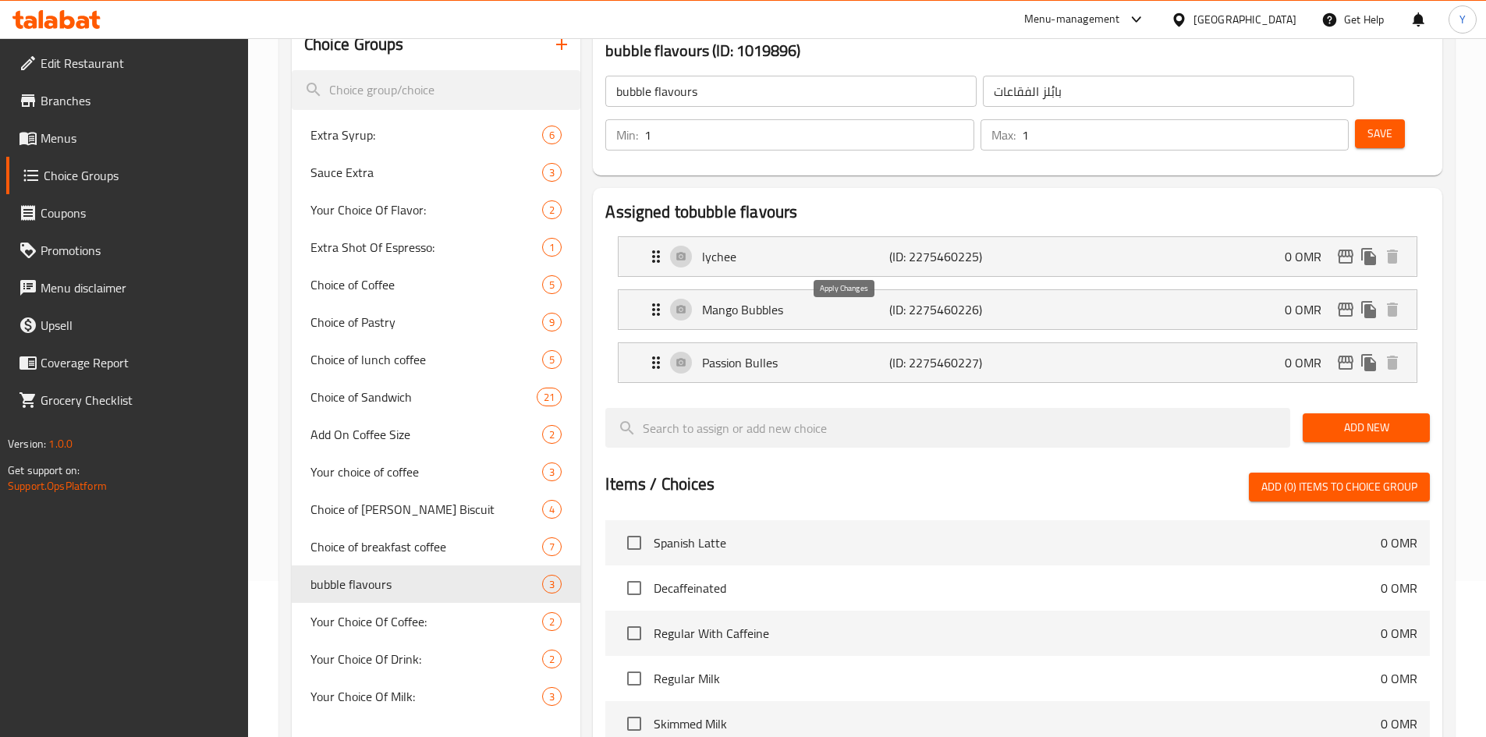
type input "بابُلز ليتشي"
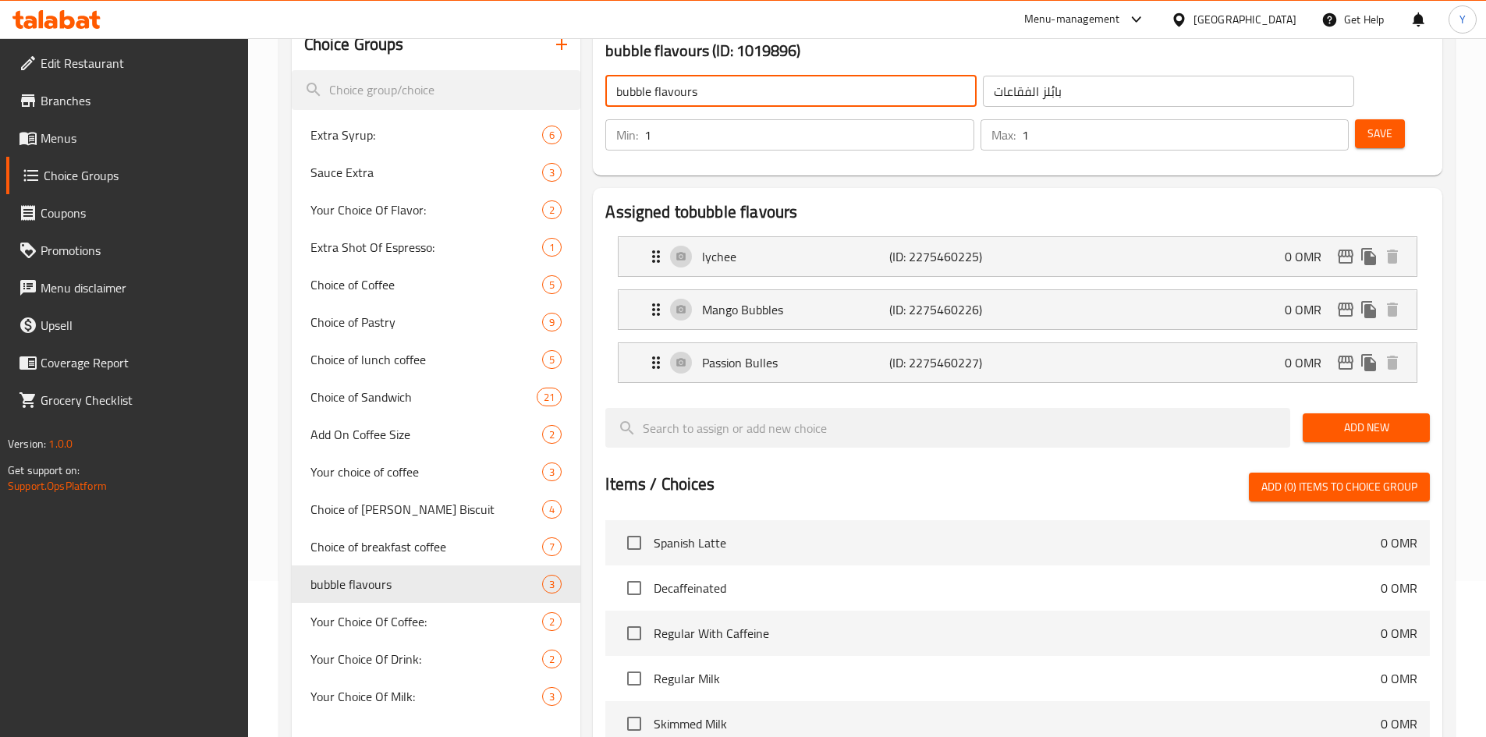
click at [820, 93] on input "bubble flavours" at bounding box center [790, 91] width 371 height 31
type input "Bubble Flavours"
click at [1367, 124] on span "Save" at bounding box center [1379, 133] width 25 height 19
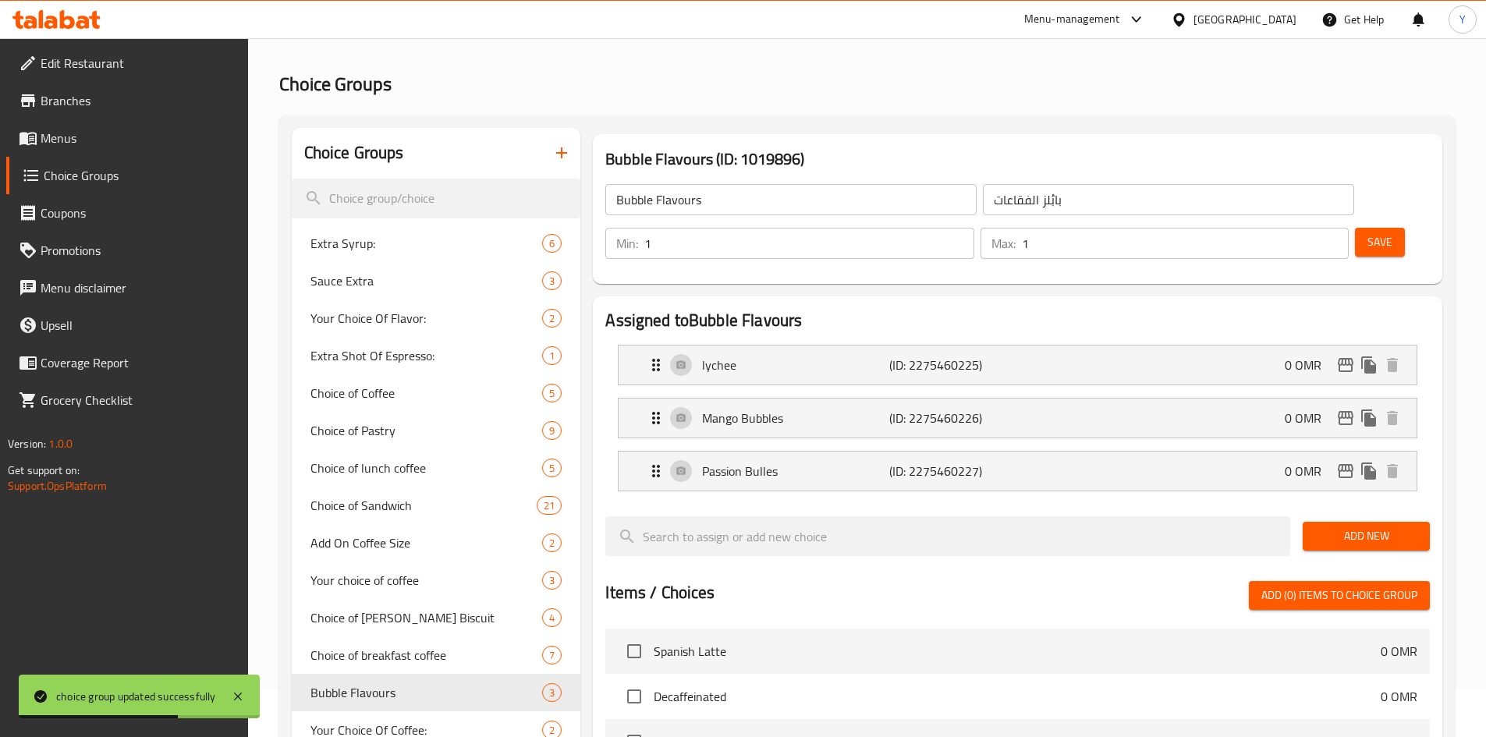
scroll to position [0, 0]
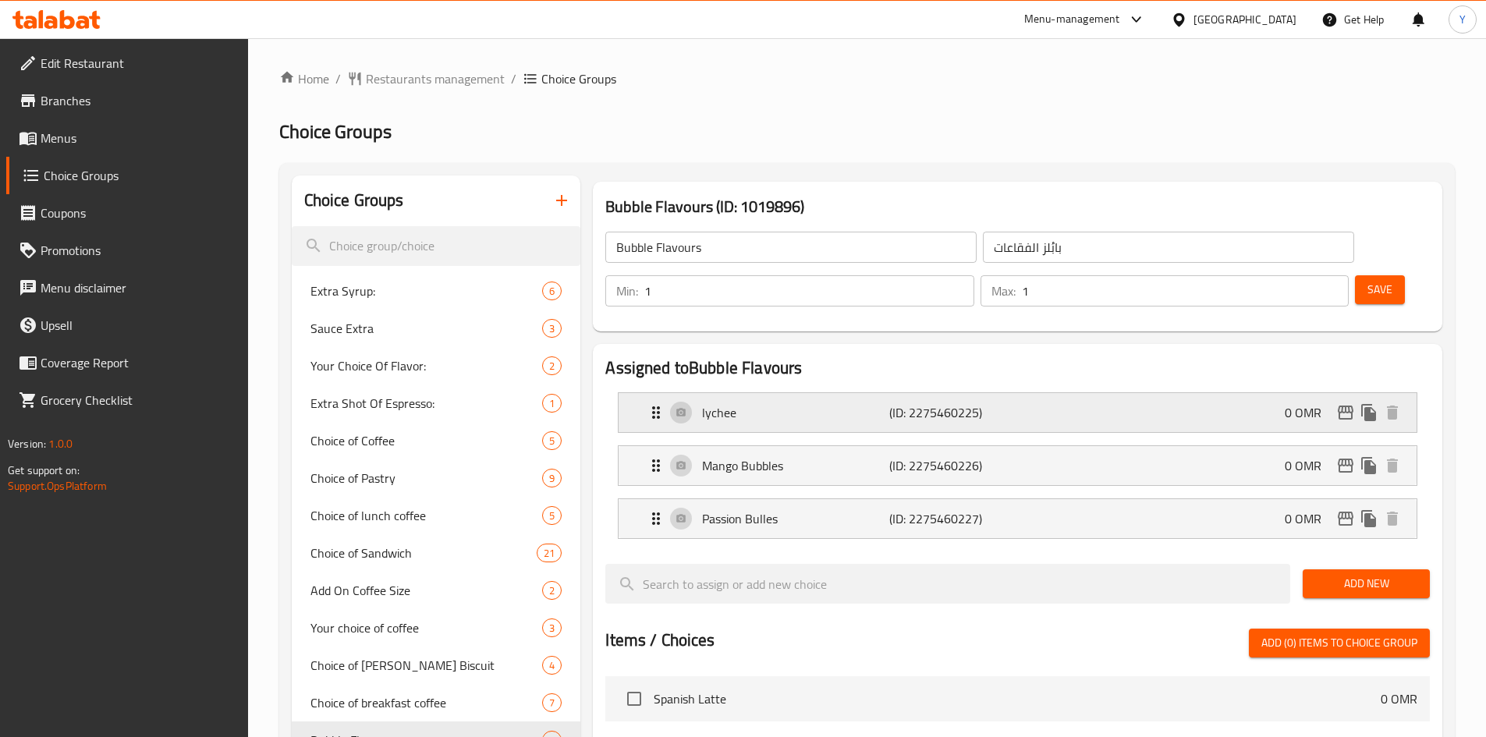
click at [812, 403] on p "lychee" at bounding box center [795, 412] width 186 height 19
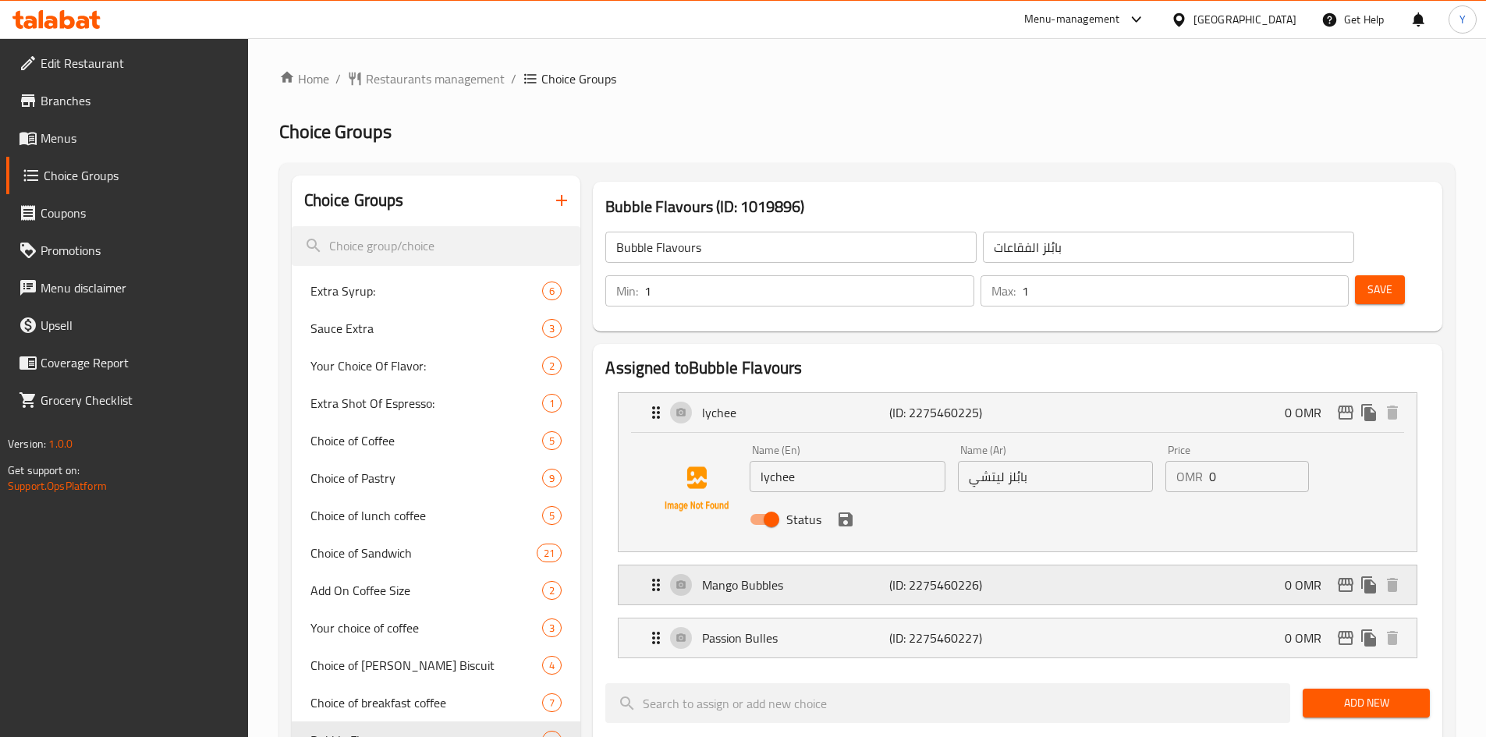
click at [827, 576] on p "Mango Bubbles" at bounding box center [795, 585] width 186 height 19
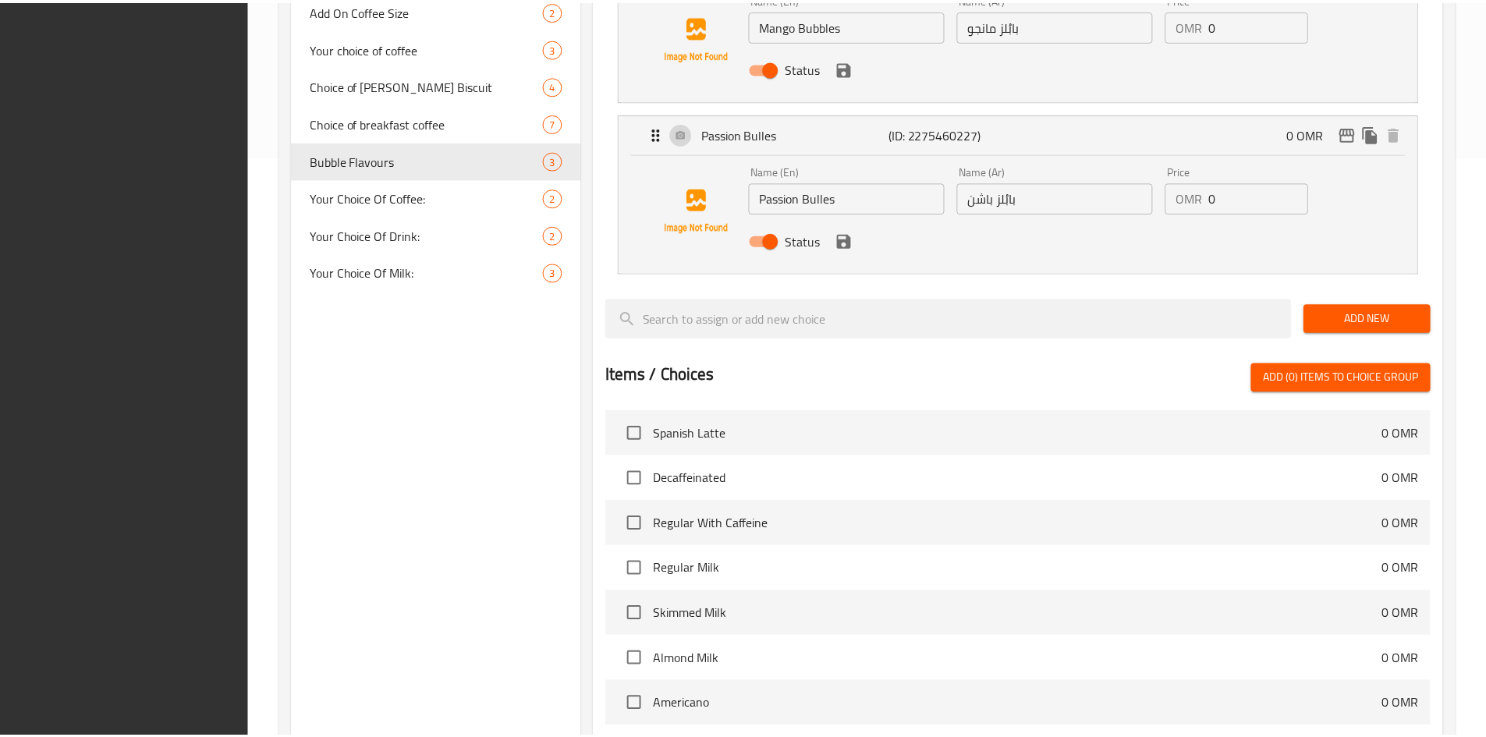
scroll to position [861, 0]
